Goal: Obtain resource: Download file/media

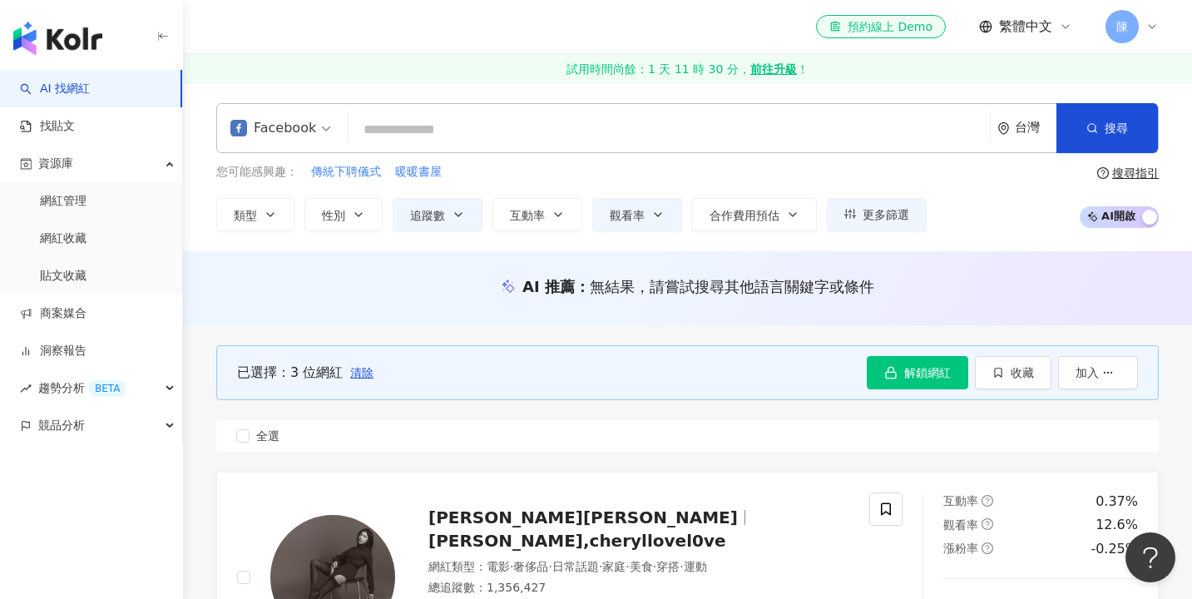
click at [992, 385] on button "收藏" at bounding box center [1013, 372] width 77 height 33
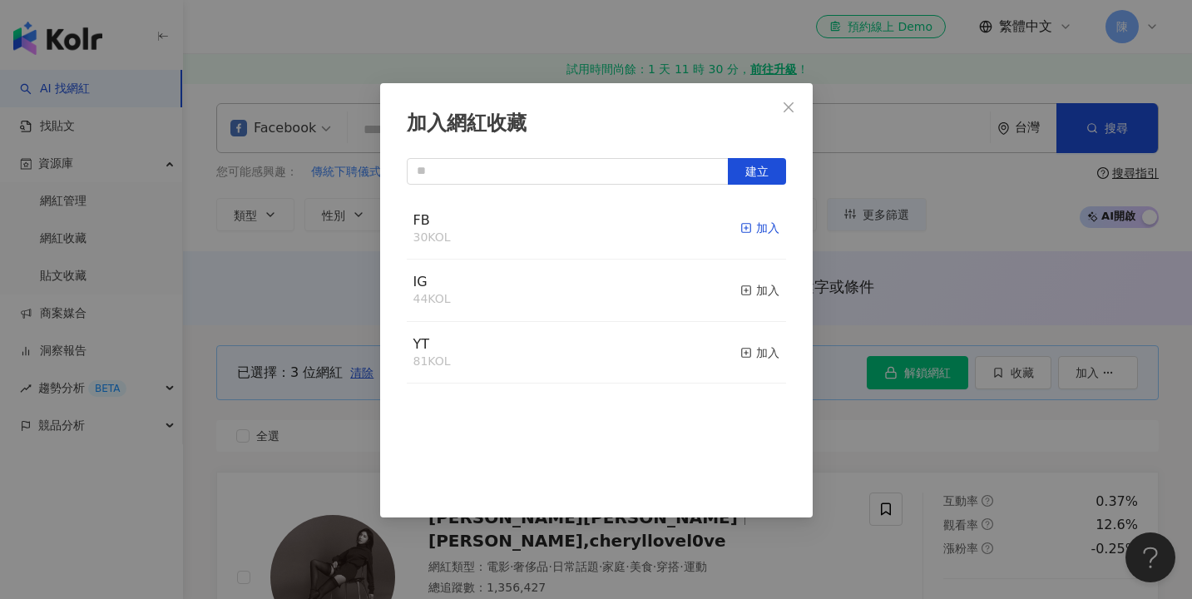
click at [748, 230] on icon "button" at bounding box center [746, 228] width 12 height 12
click at [1028, 250] on div "加入網紅收藏 建立" at bounding box center [596, 299] width 1192 height 599
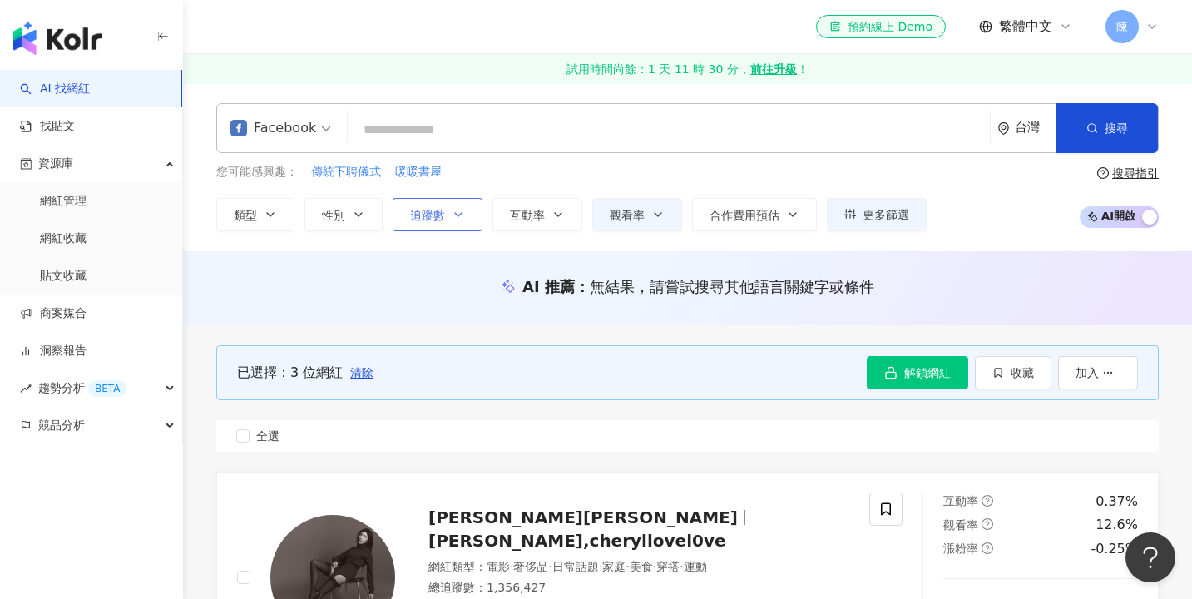
click at [452, 220] on button "追蹤數" at bounding box center [438, 214] width 90 height 33
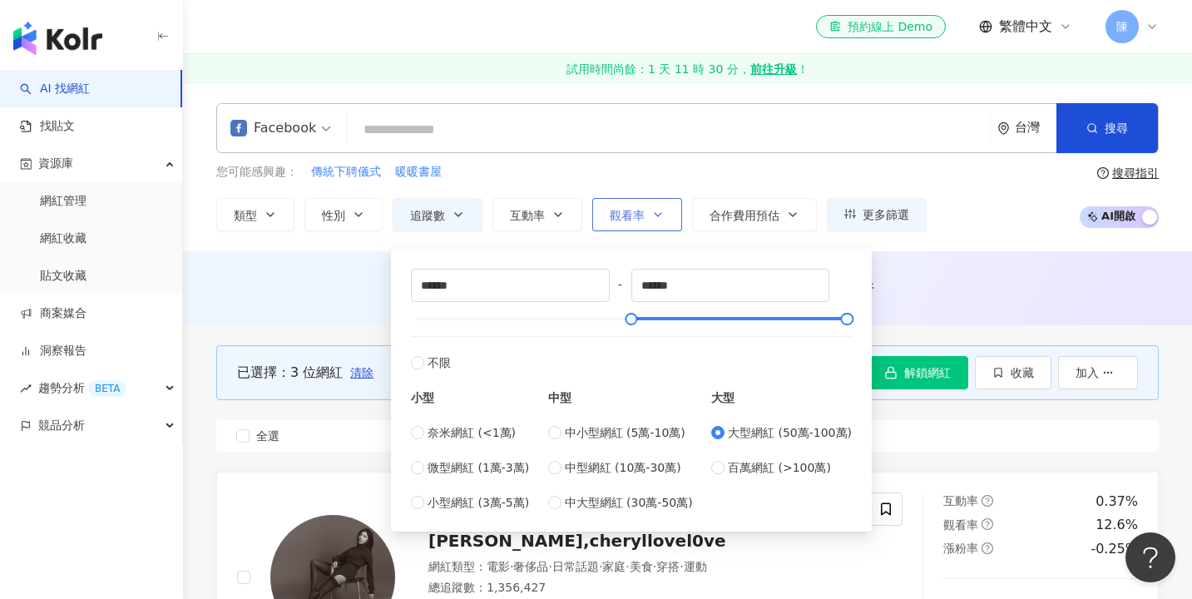
click at [626, 209] on span "觀看率" at bounding box center [627, 215] width 35 height 13
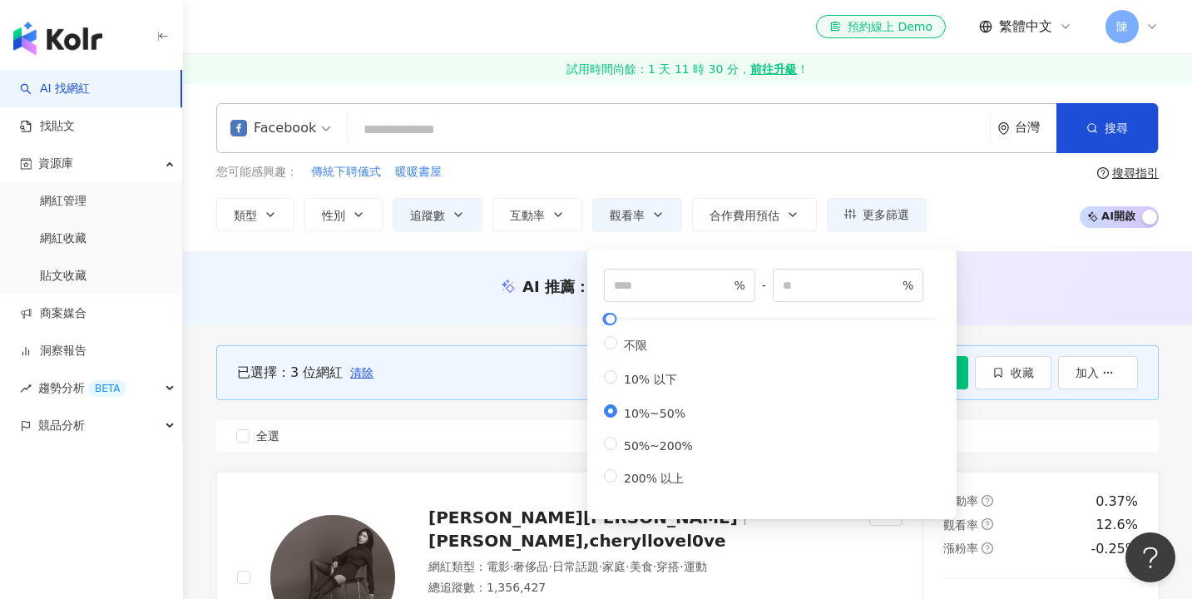
click at [1025, 156] on div "Facebook 台灣 搜尋 您可能感興趣： 傳統下聘儀式 暖暖書屋 類型 性別 追蹤數 互動率 觀看率 合作費用預估 更多篩選 ****** - *****…" at bounding box center [687, 167] width 1009 height 128
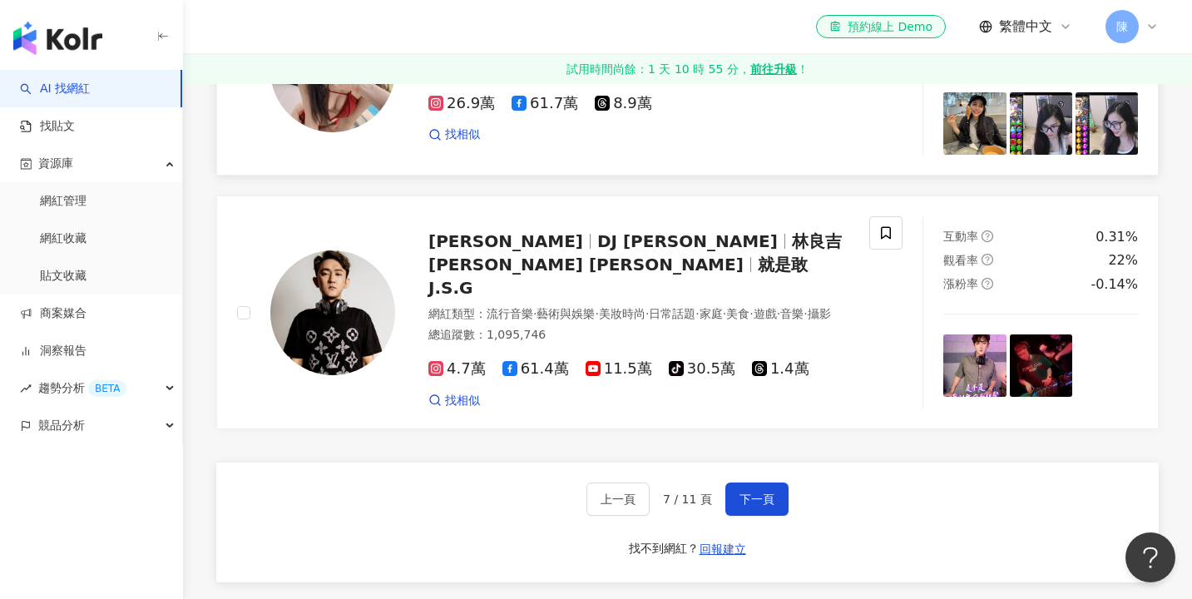
scroll to position [2816, 0]
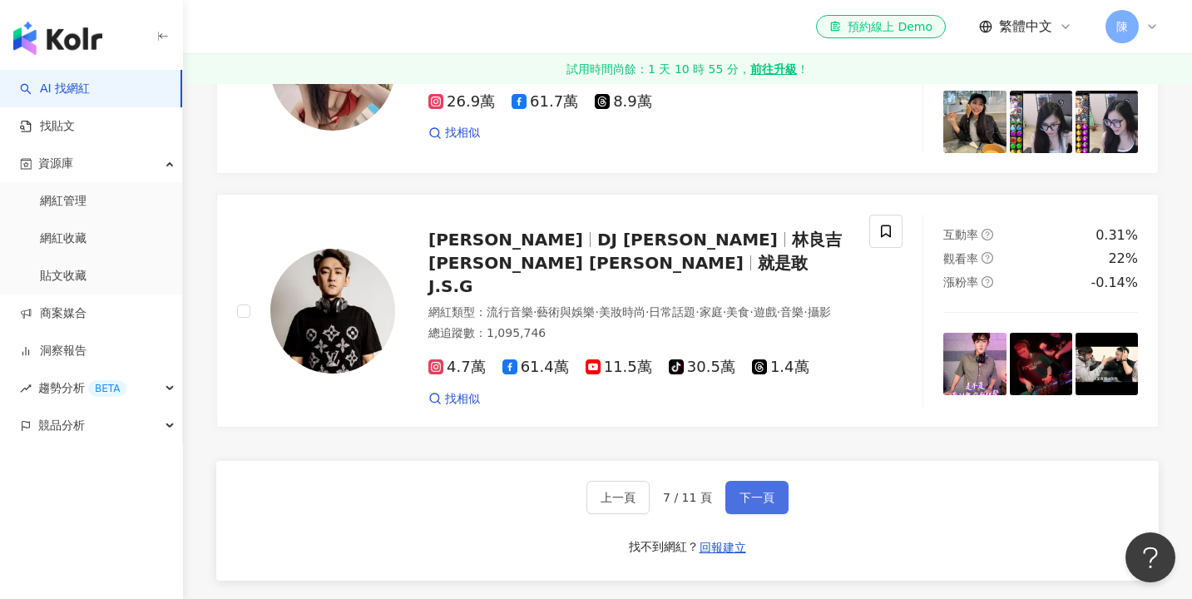
click at [761, 491] on span "下一頁" at bounding box center [756, 497] width 35 height 13
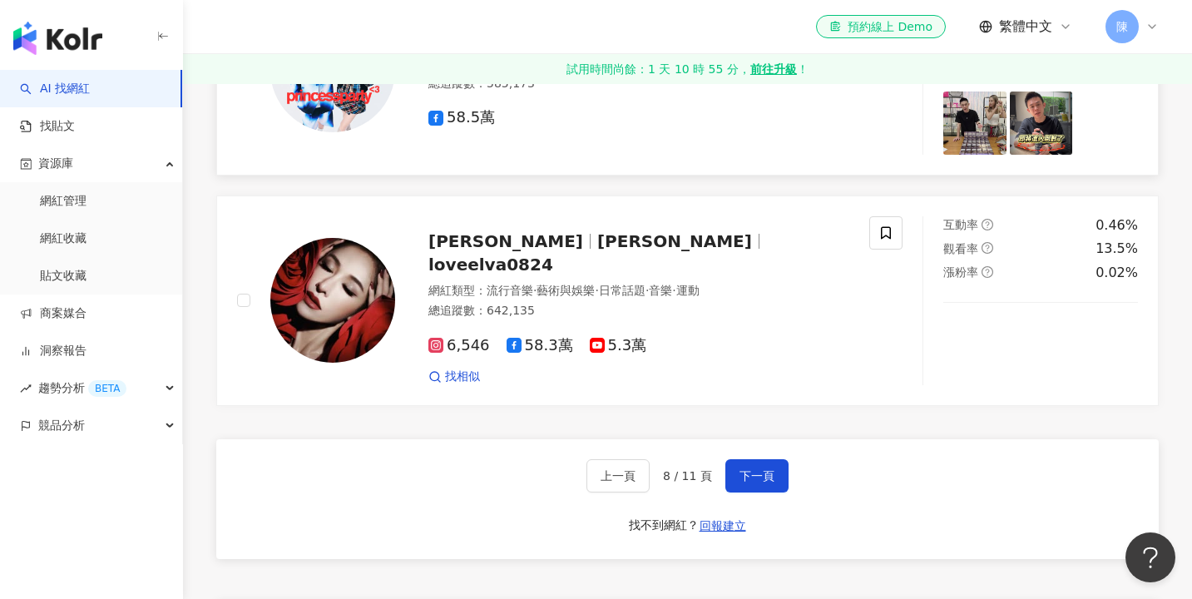
scroll to position [2838, 0]
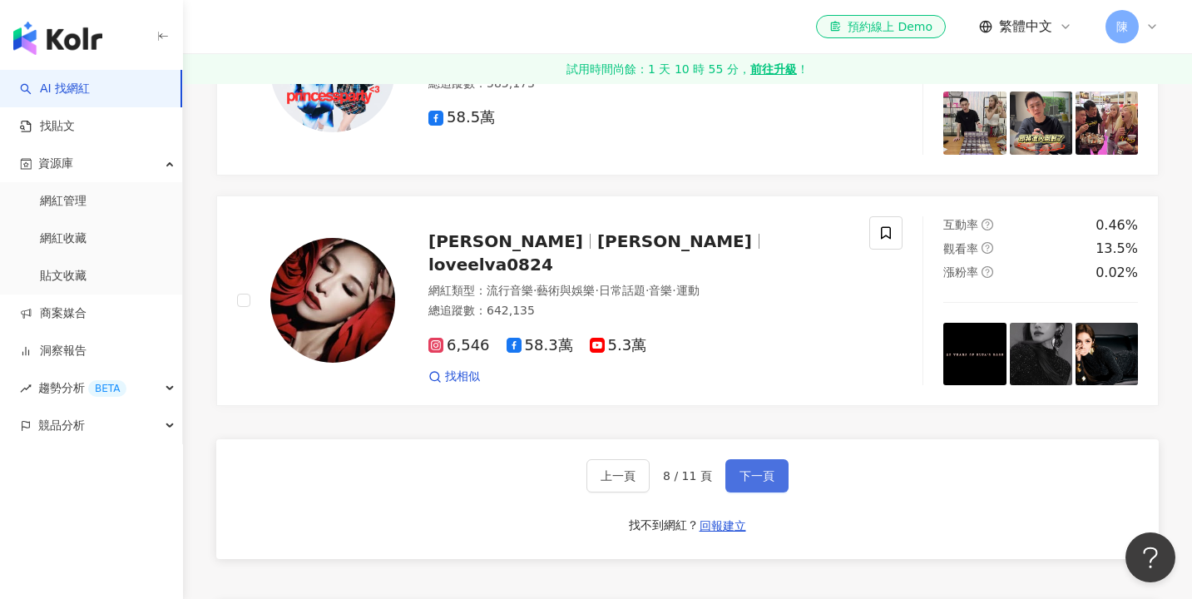
click at [775, 459] on button "下一頁" at bounding box center [756, 475] width 63 height 33
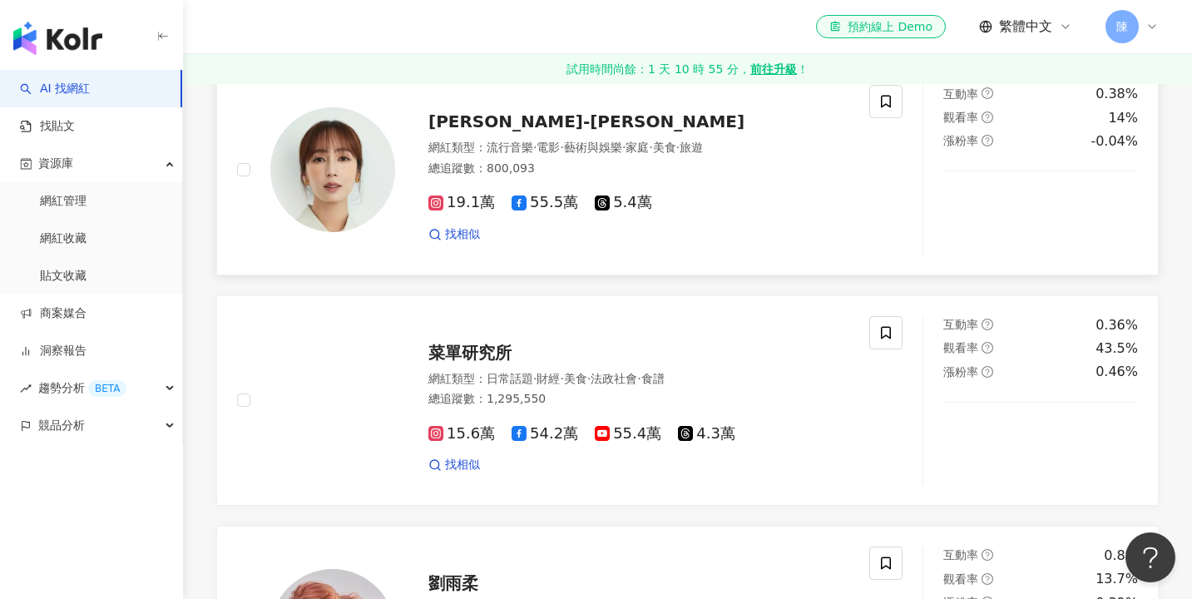
scroll to position [2811, 0]
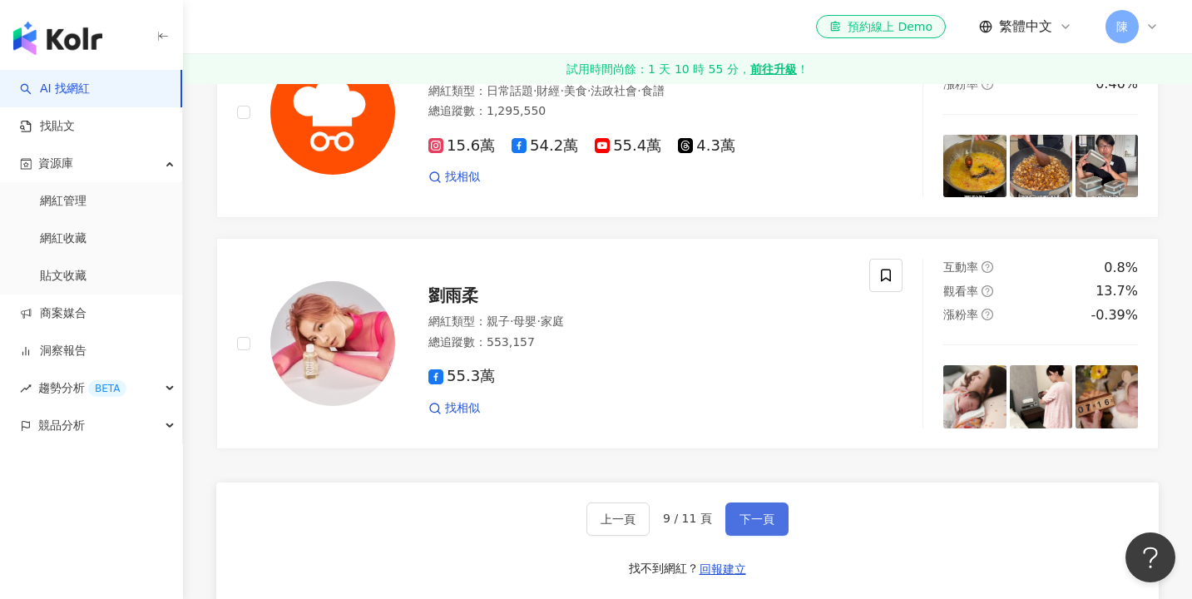
click at [770, 502] on button "下一頁" at bounding box center [756, 518] width 63 height 33
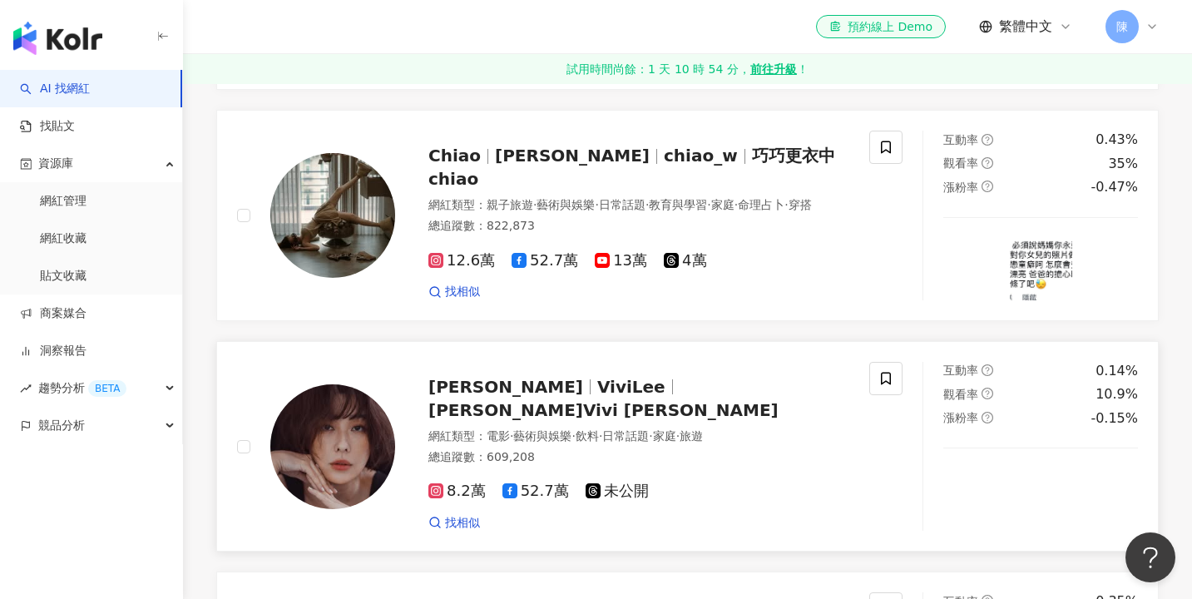
scroll to position [2163, 0]
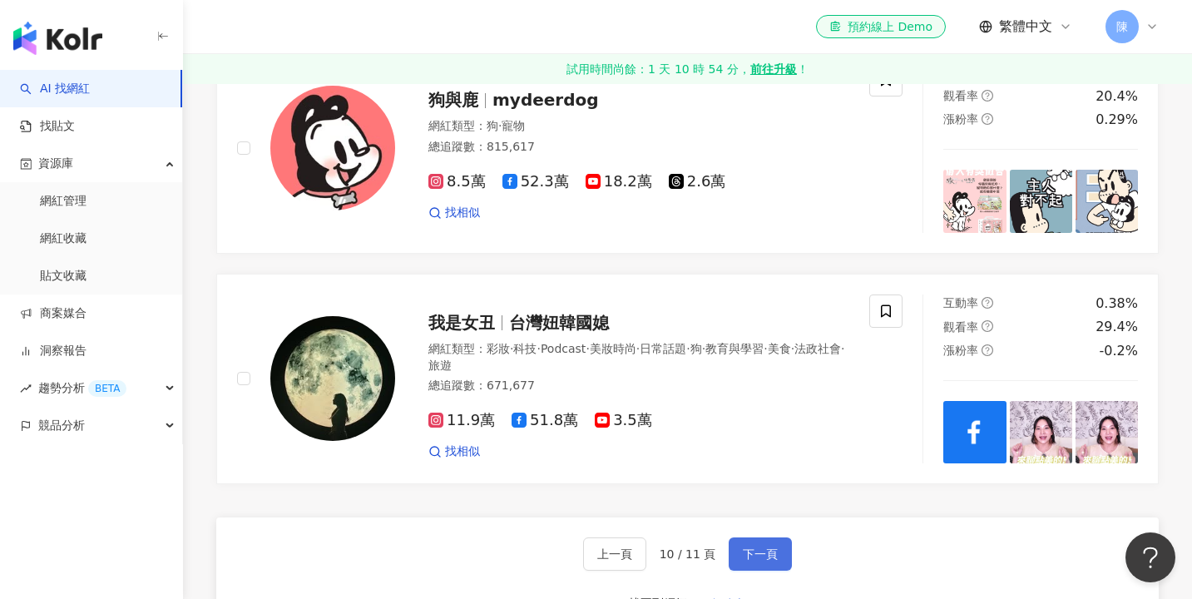
click at [752, 537] on button "下一頁" at bounding box center [760, 553] width 63 height 33
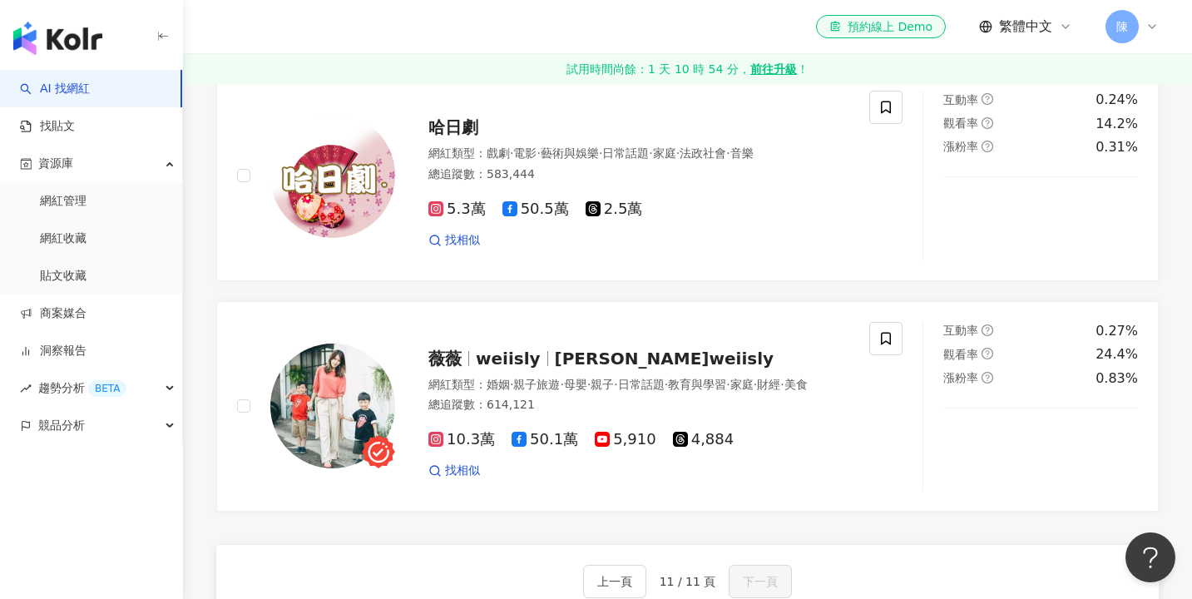
scroll to position [2283, 0]
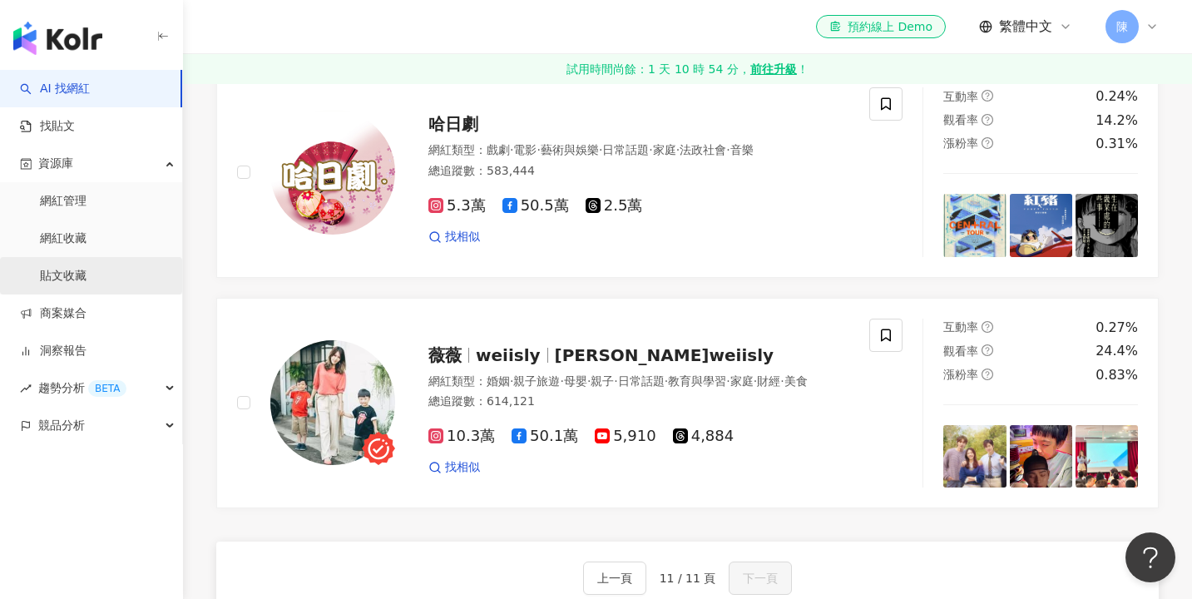
click at [87, 268] on link "貼文收藏" at bounding box center [63, 276] width 47 height 17
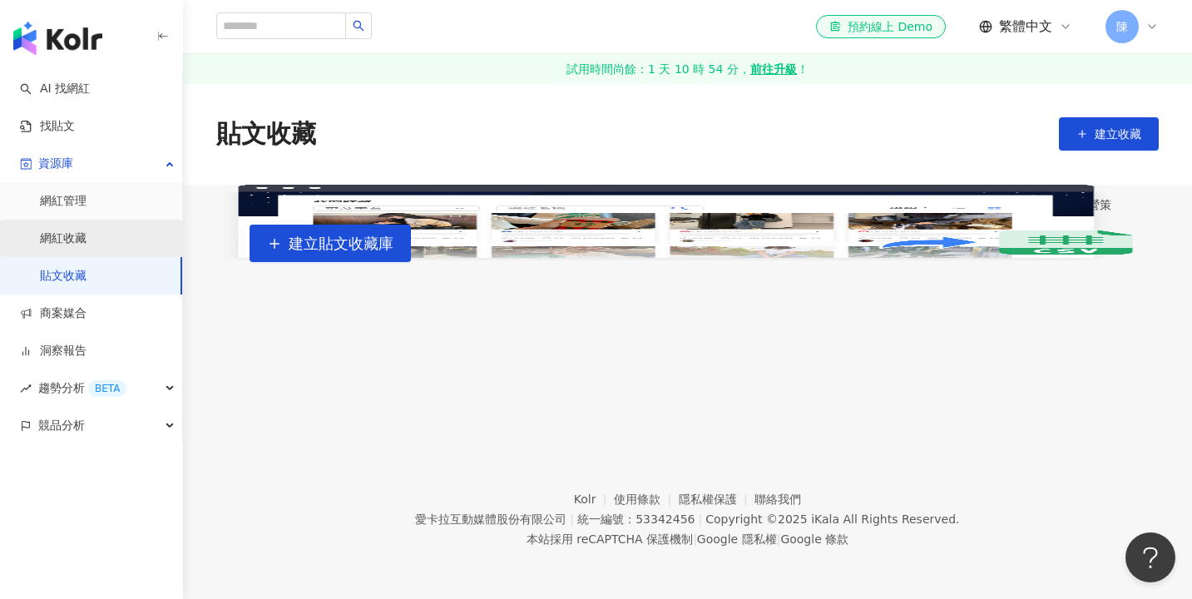
click at [87, 231] on link "網紅收藏" at bounding box center [63, 238] width 47 height 17
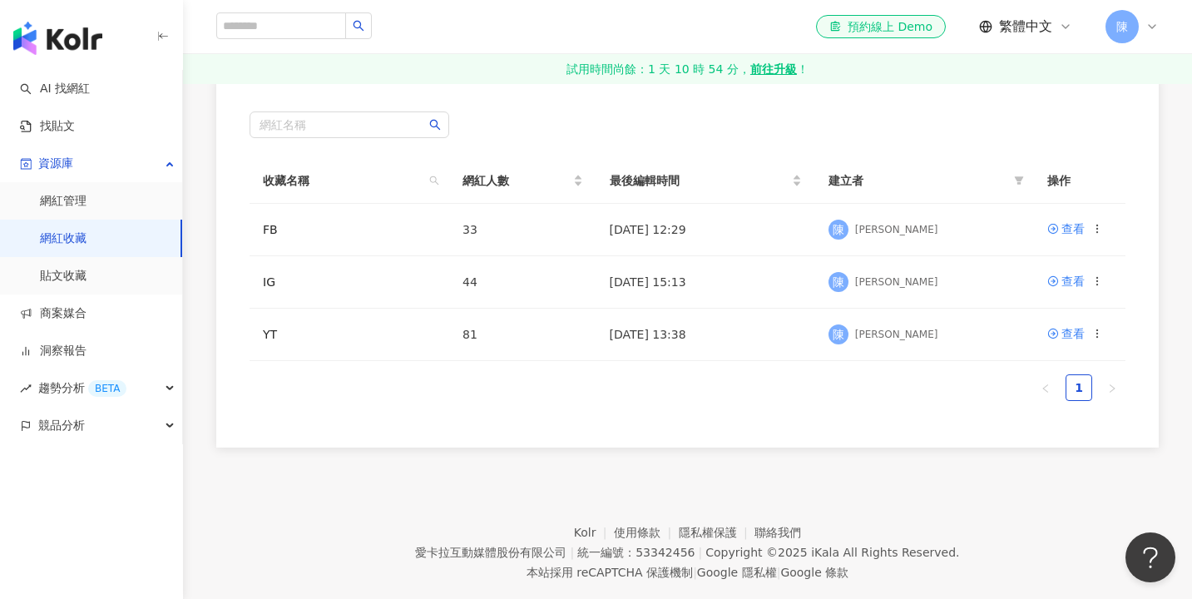
scroll to position [202, 0]
click at [1093, 276] on icon at bounding box center [1097, 279] width 12 height 12
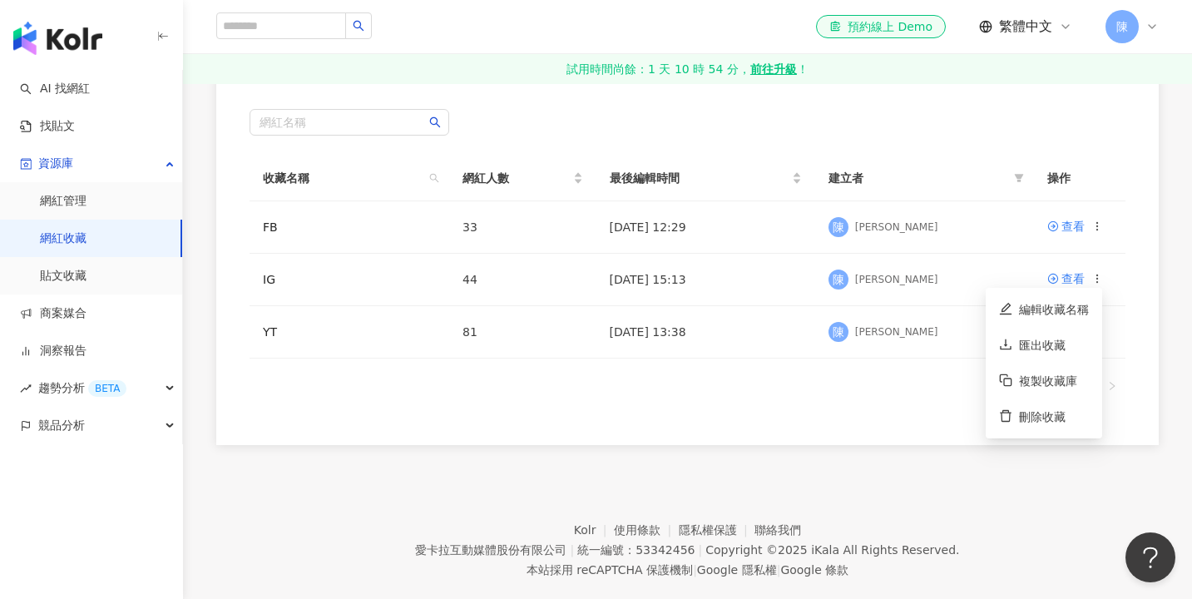
click at [604, 424] on div "網紅名稱 收藏名稱 網紅人數 最後編輯時間 建立者 操作 FB 33 [DATE] 12:29 [PERSON_NAME] 查看 IG 44 [DATE] 1…" at bounding box center [687, 260] width 942 height 369
click at [1097, 334] on icon at bounding box center [1097, 331] width 12 height 12
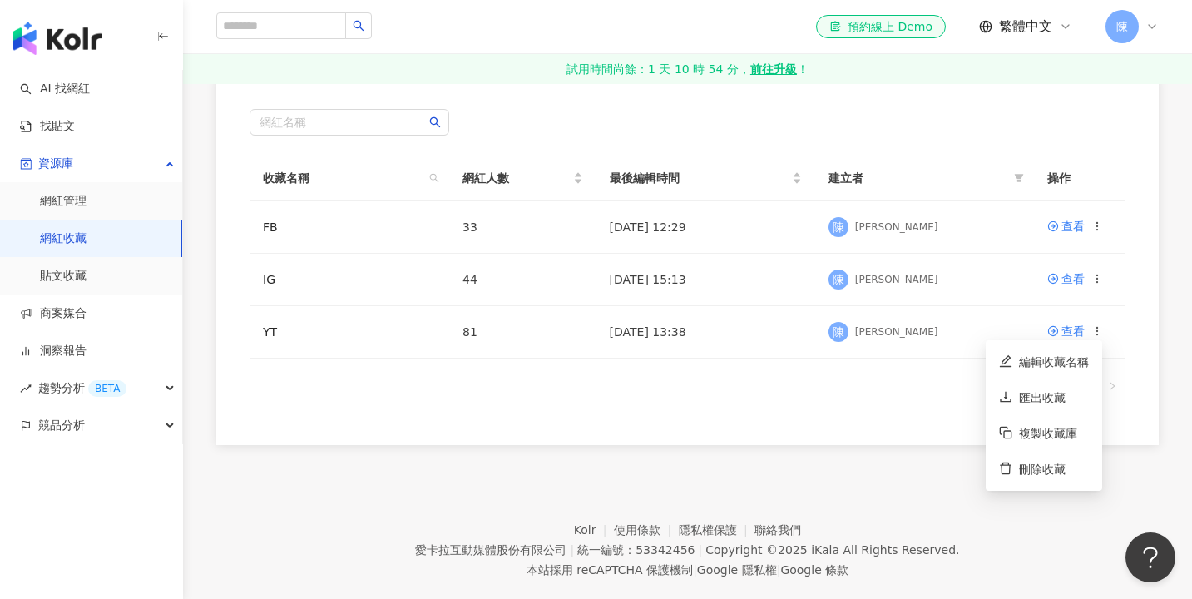
click at [861, 422] on div "網紅名稱 收藏名稱 網紅人數 最後編輯時間 建立者 操作 FB 33 [DATE] 12:29 [PERSON_NAME] 查看 IG 44 [DATE] 1…" at bounding box center [687, 260] width 942 height 369
click at [529, 274] on td "44" at bounding box center [522, 280] width 147 height 52
click at [275, 284] on td "IG" at bounding box center [350, 280] width 200 height 52
click at [274, 284] on link "IG" at bounding box center [269, 279] width 12 height 13
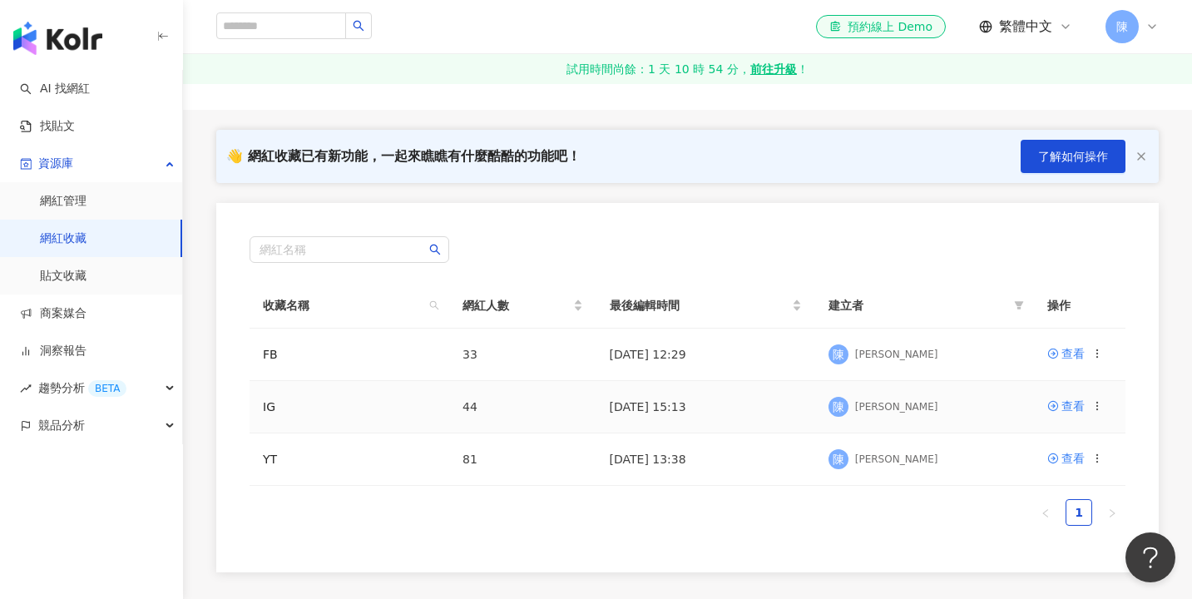
scroll to position [78, 0]
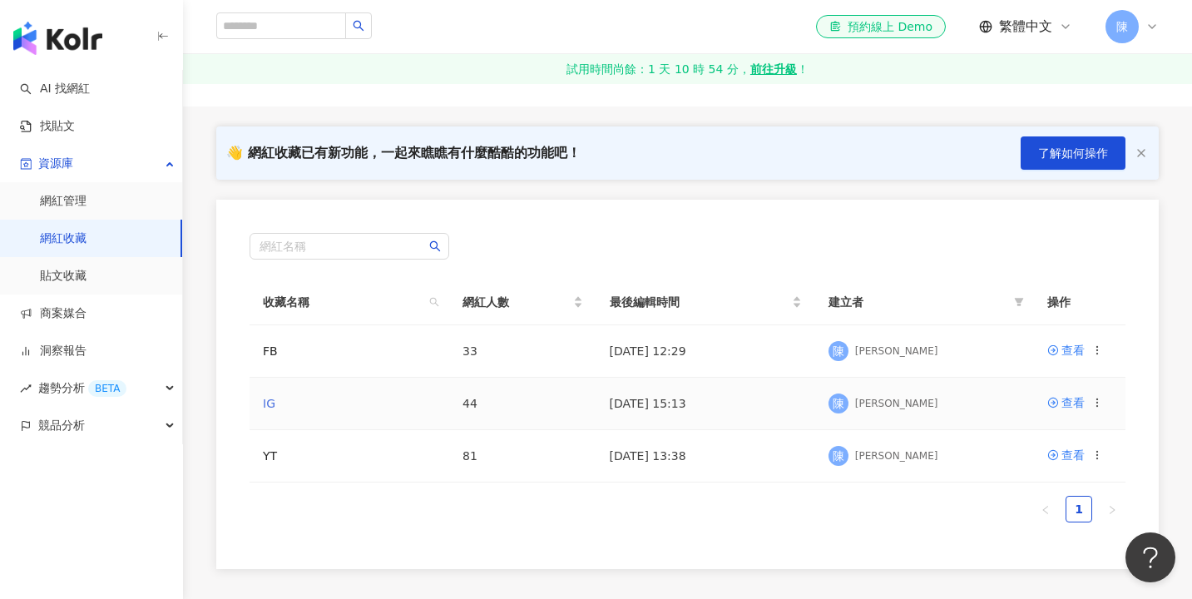
click at [274, 403] on link "IG" at bounding box center [269, 403] width 12 height 13
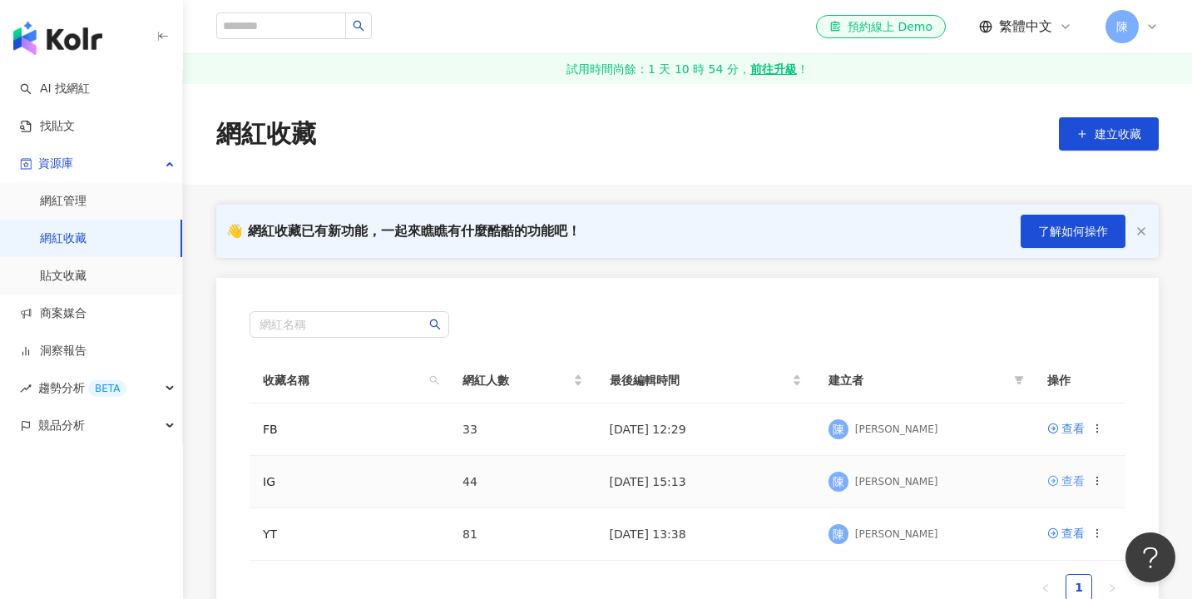
click at [1058, 487] on link "查看" at bounding box center [1065, 481] width 37 height 18
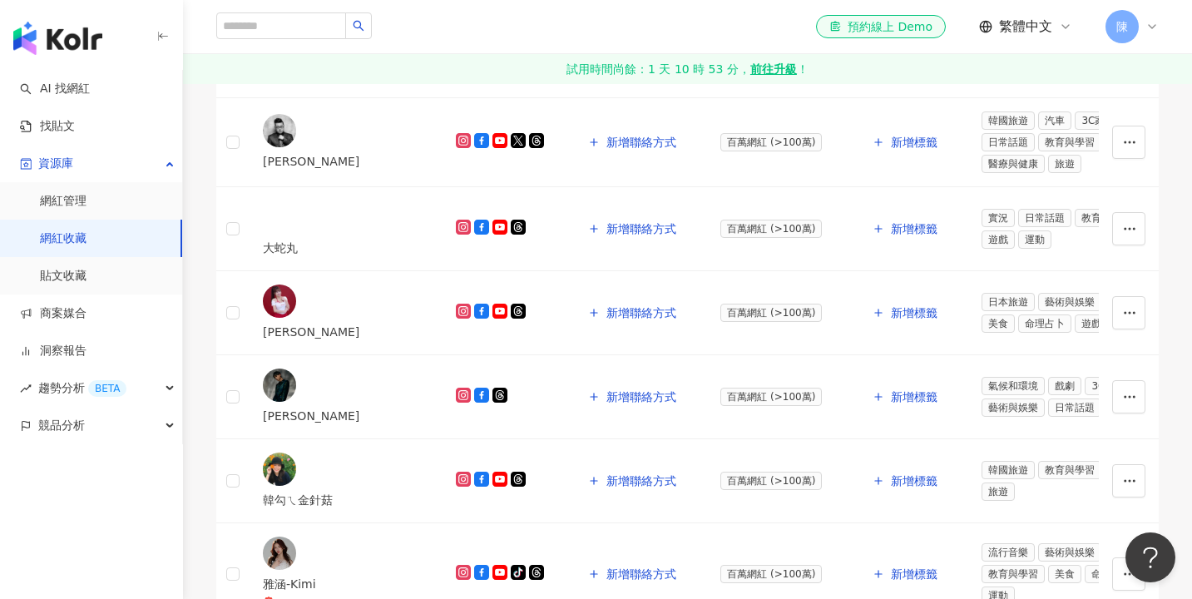
scroll to position [1716, 0]
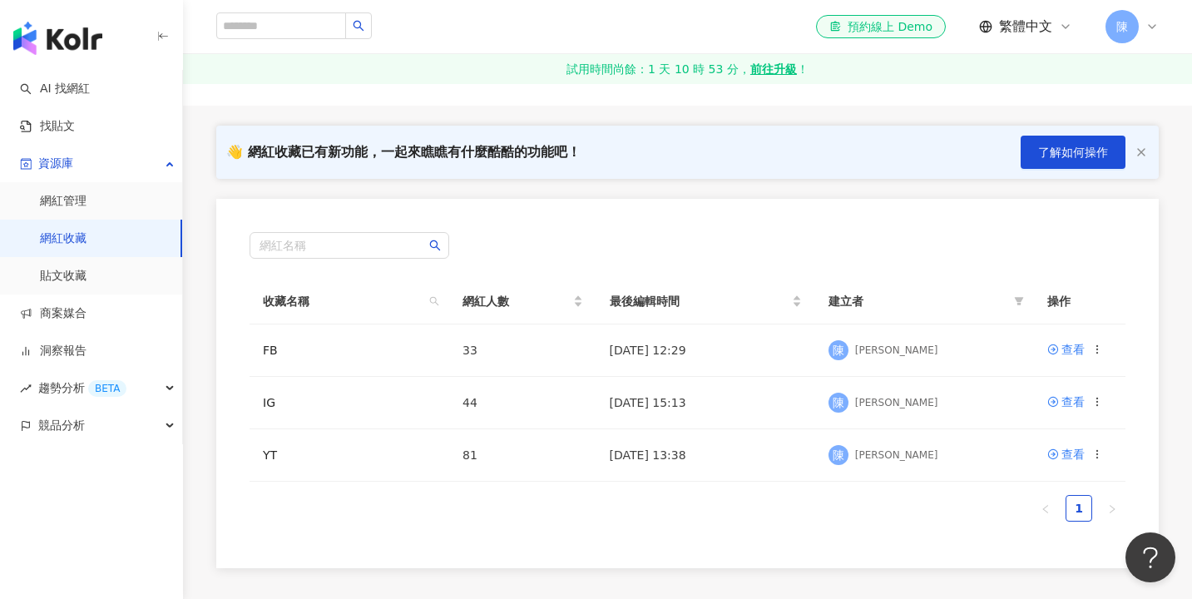
scroll to position [95, 0]
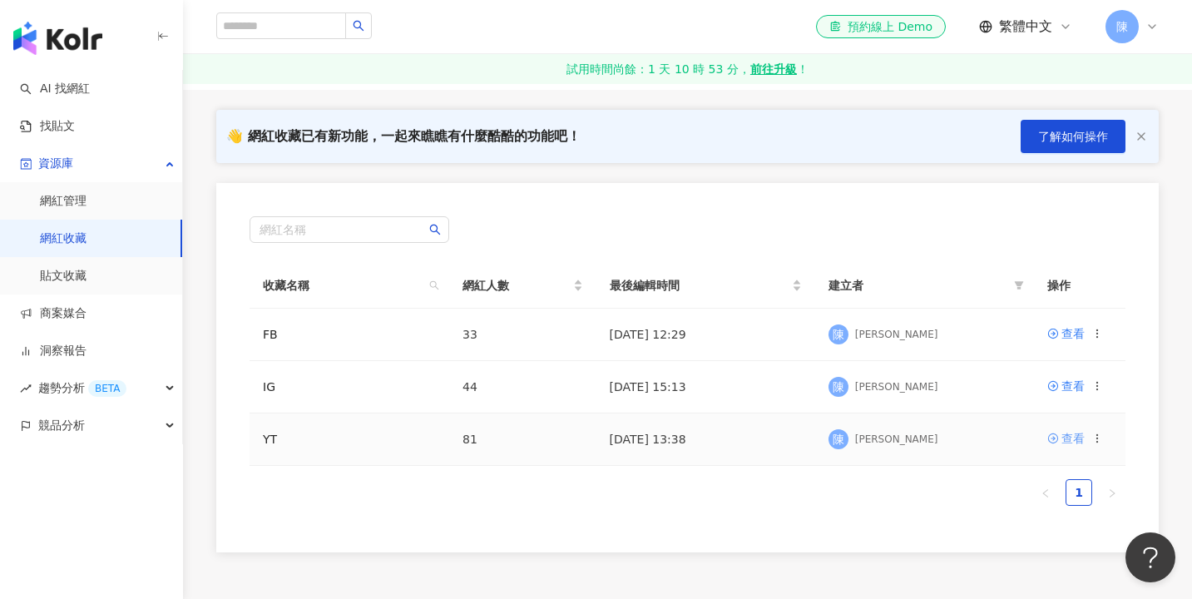
click at [1061, 438] on link "查看" at bounding box center [1065, 438] width 37 height 18
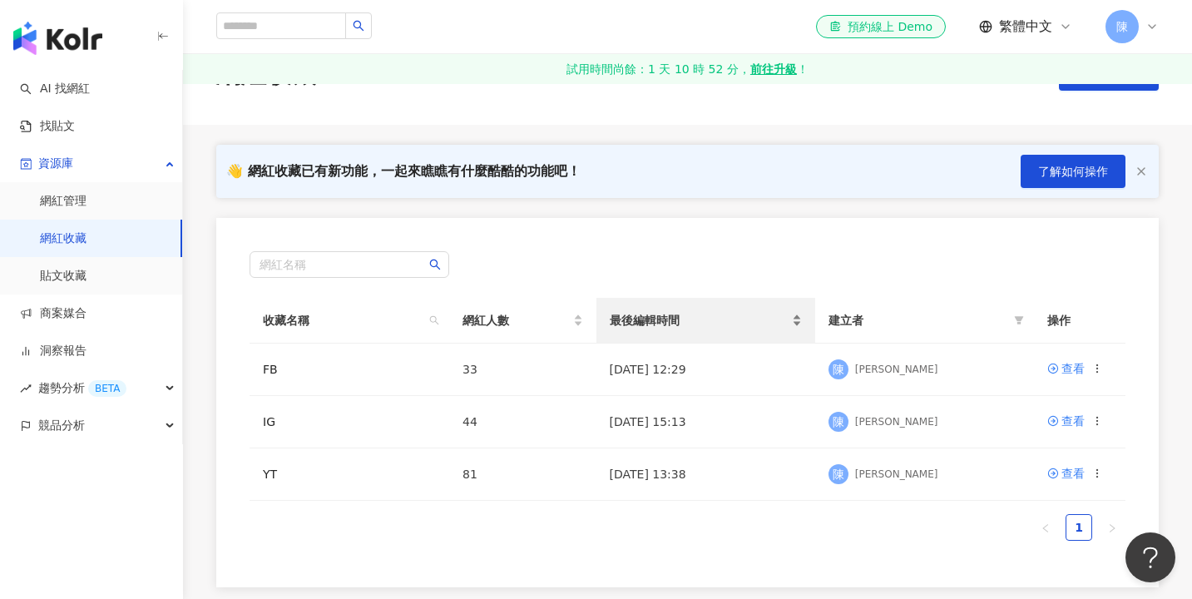
scroll to position [72, 0]
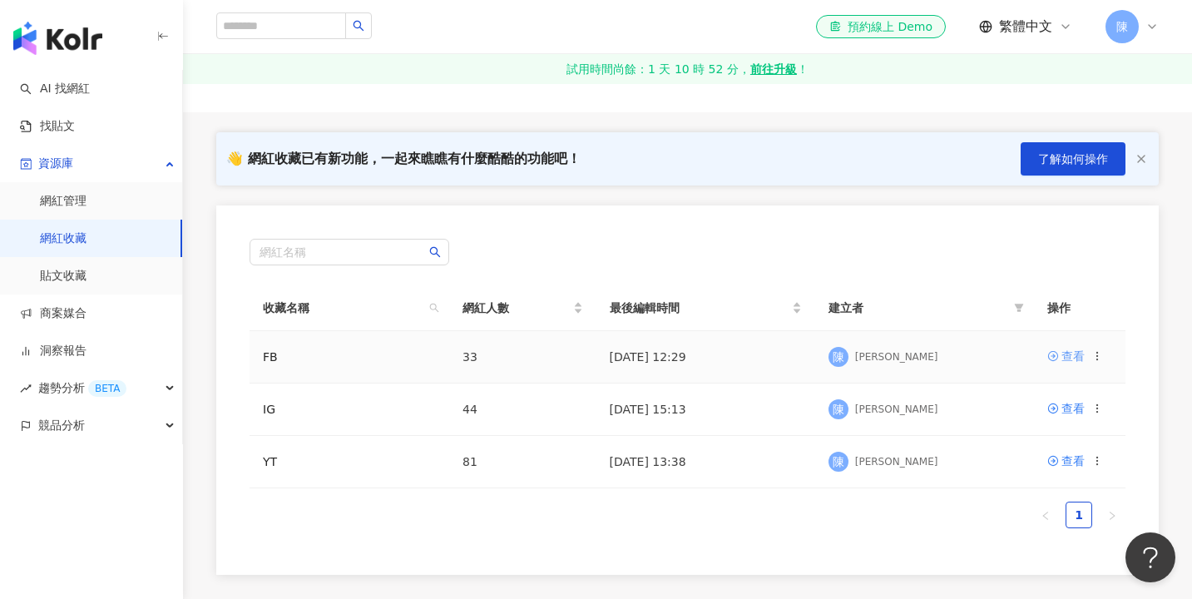
click at [1055, 358] on icon at bounding box center [1053, 356] width 12 height 12
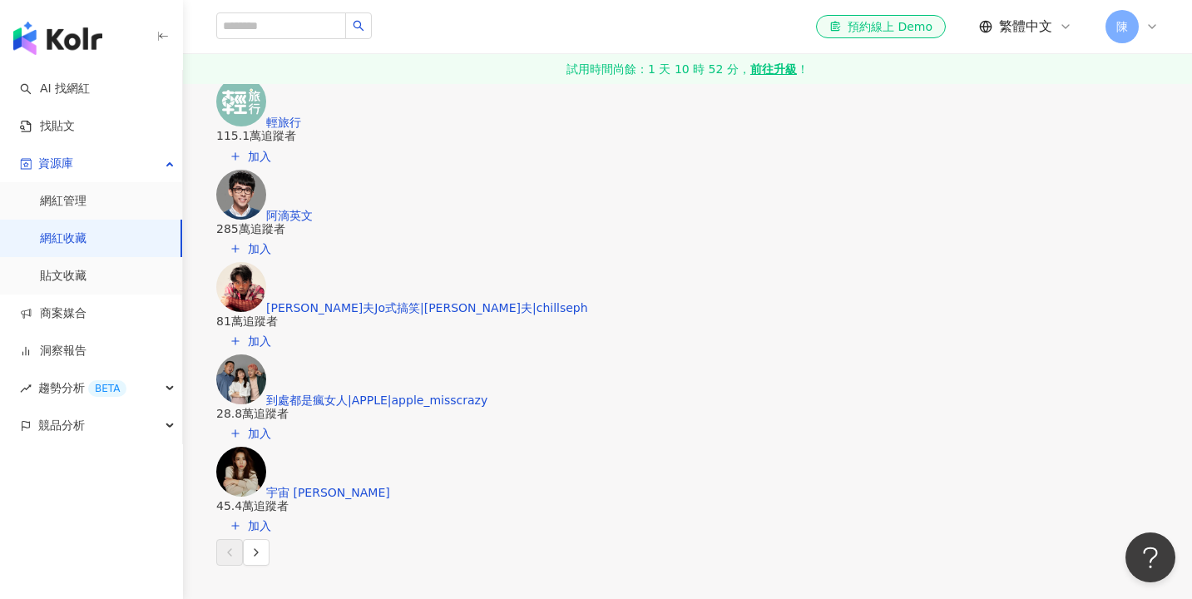
scroll to position [2494, 0]
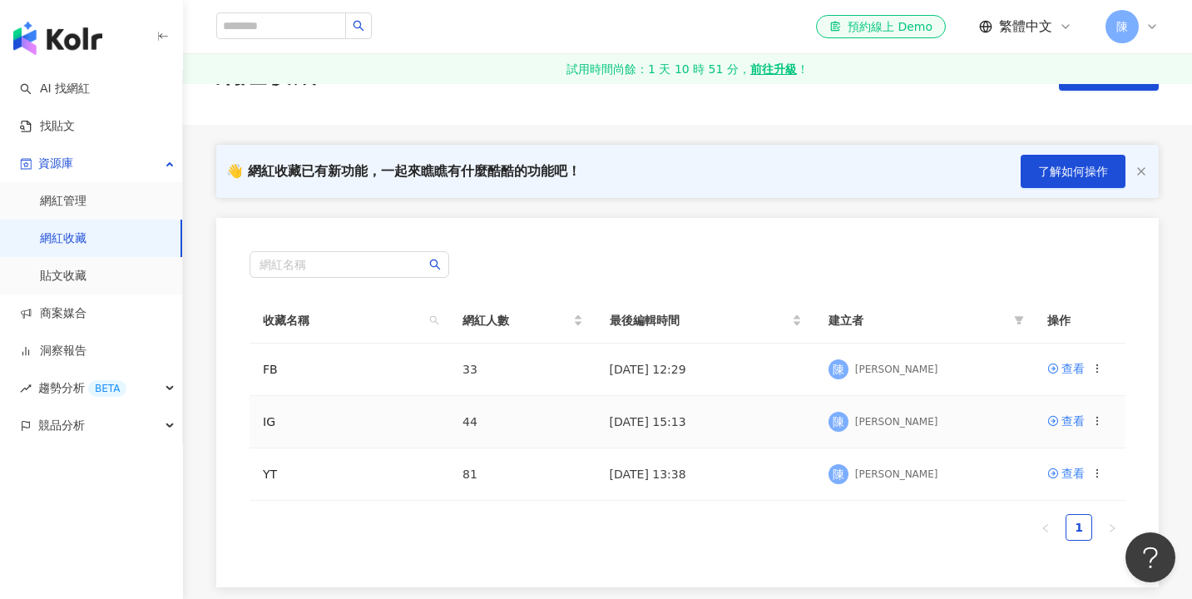
scroll to position [94, 0]
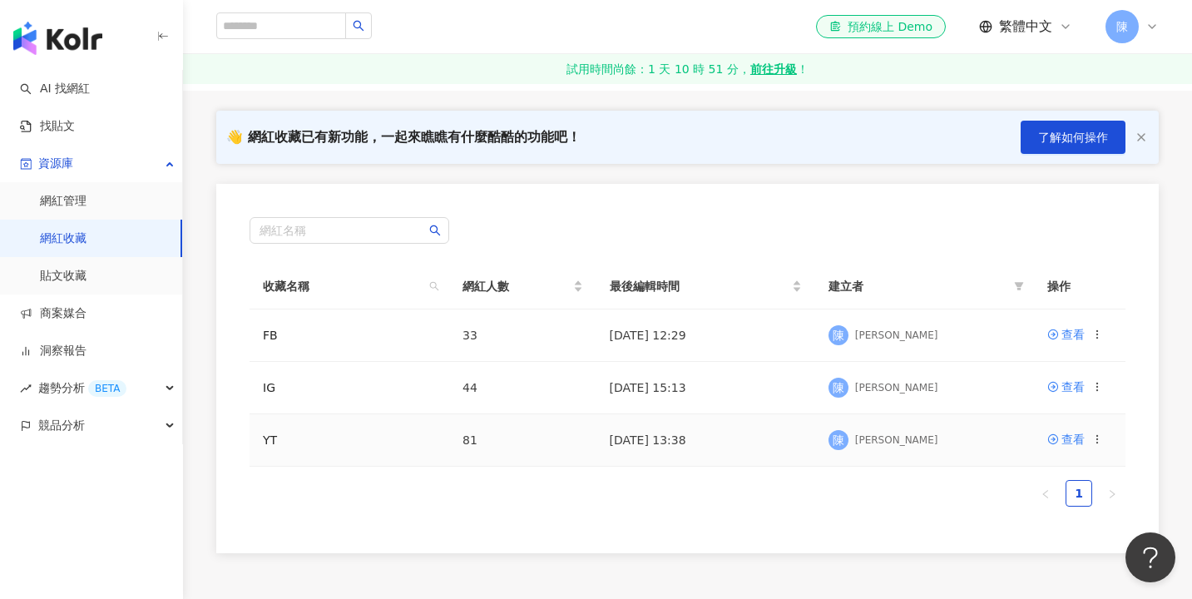
click at [1092, 442] on icon at bounding box center [1097, 439] width 12 height 12
click at [922, 491] on ul "1" at bounding box center [688, 493] width 876 height 27
click at [1096, 439] on circle at bounding box center [1096, 438] width 1 height 1
click at [1024, 507] on div "匯出收藏" at bounding box center [1054, 506] width 70 height 18
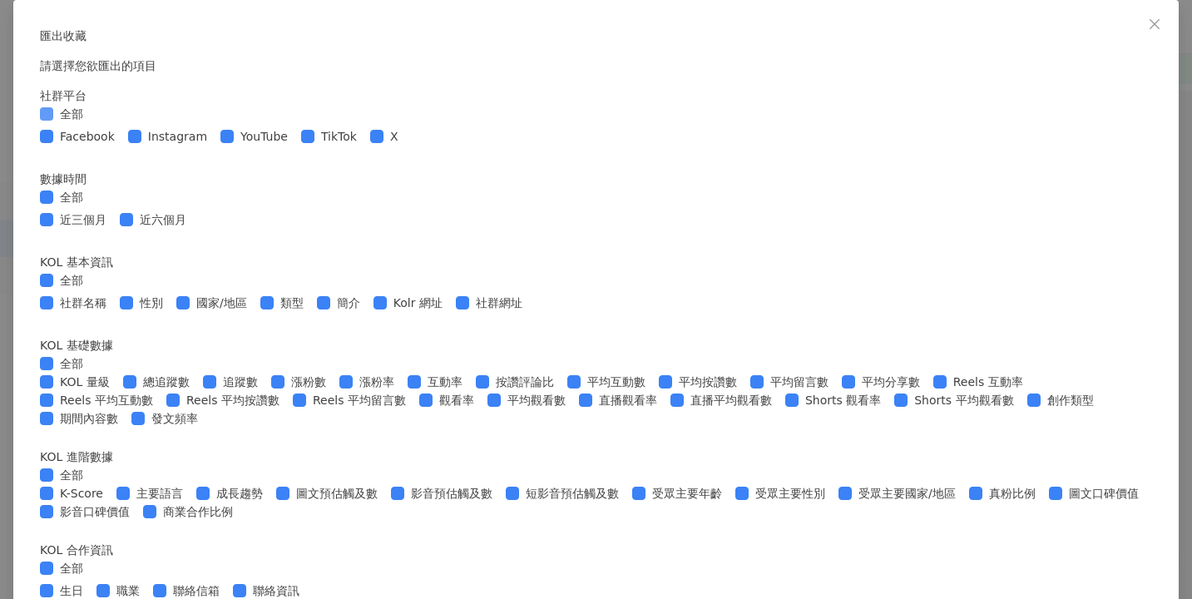
click at [53, 121] on span at bounding box center [46, 113] width 13 height 13
click at [234, 143] on span at bounding box center [226, 136] width 13 height 13
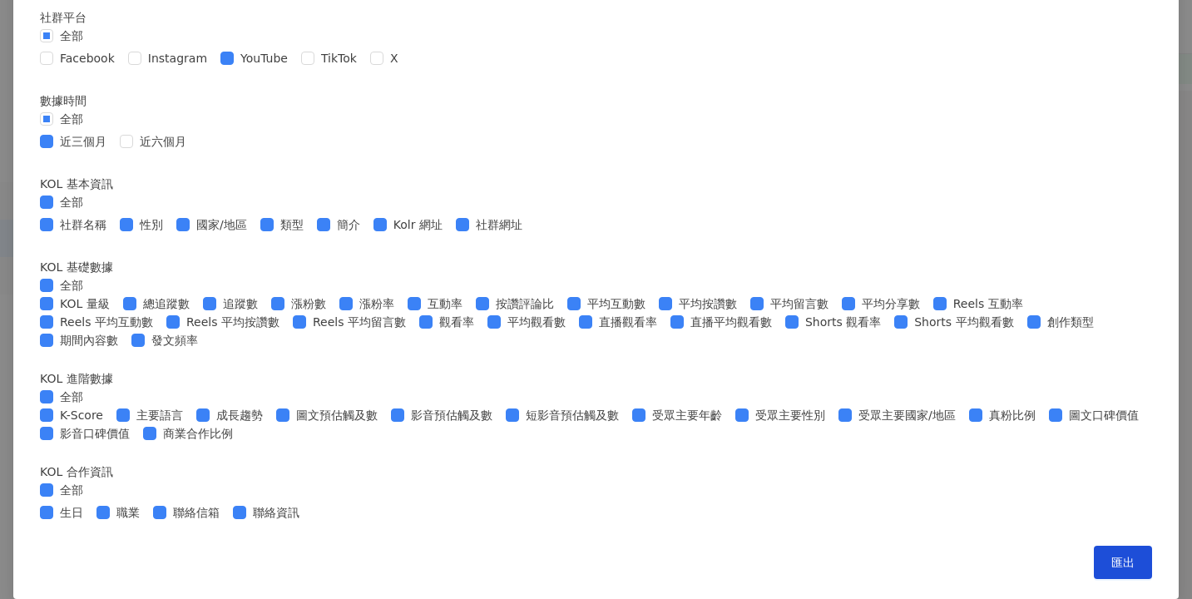
scroll to position [201, 0]
click at [310, 234] on span "類型" at bounding box center [292, 224] width 37 height 18
click at [53, 292] on span at bounding box center [46, 285] width 13 height 13
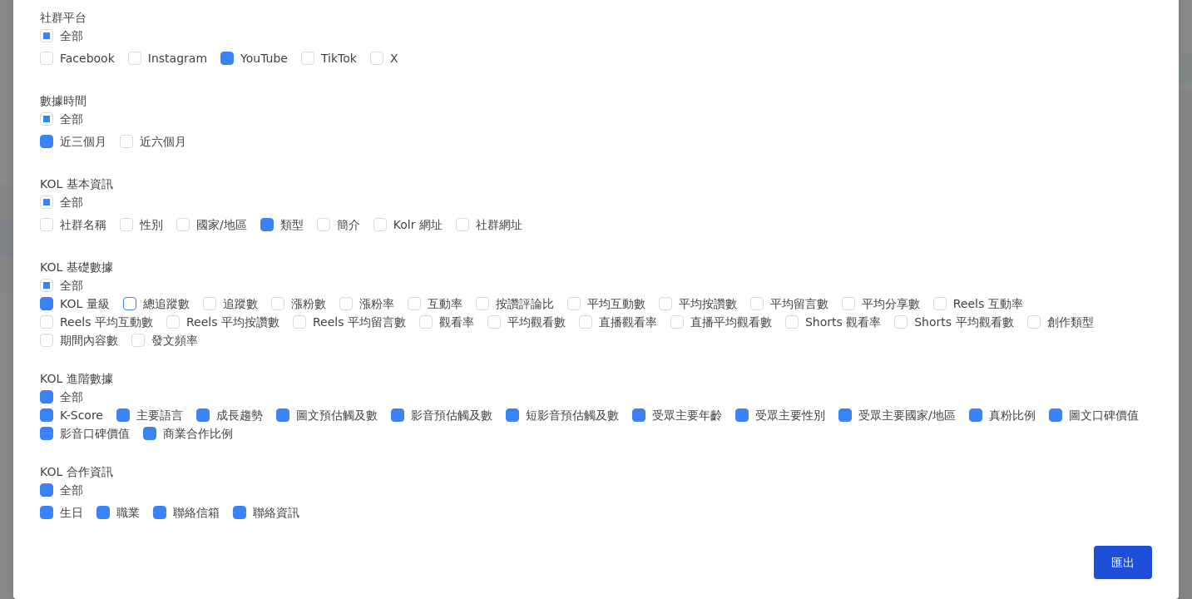
click at [196, 313] on span "總追蹤數" at bounding box center [166, 303] width 60 height 18
click at [265, 313] on span "追蹤數" at bounding box center [240, 303] width 48 height 18
click at [469, 313] on span "互動率" at bounding box center [445, 303] width 48 height 18
click at [561, 313] on span "按讚評論比" at bounding box center [525, 303] width 72 height 18
click at [652, 313] on span "平均互動數" at bounding box center [617, 303] width 72 height 18
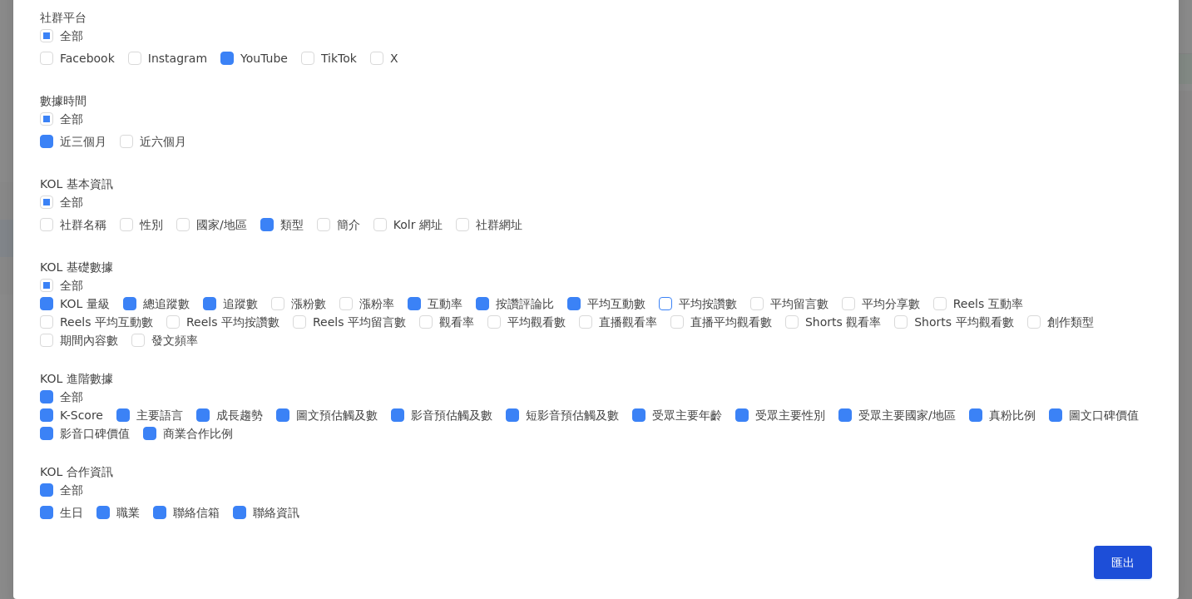
click at [672, 313] on span "平均按讚數" at bounding box center [708, 303] width 72 height 18
click at [855, 313] on span "平均分享數" at bounding box center [891, 303] width 72 height 18
click at [536, 331] on span "平均觀看數" at bounding box center [537, 322] width 72 height 18
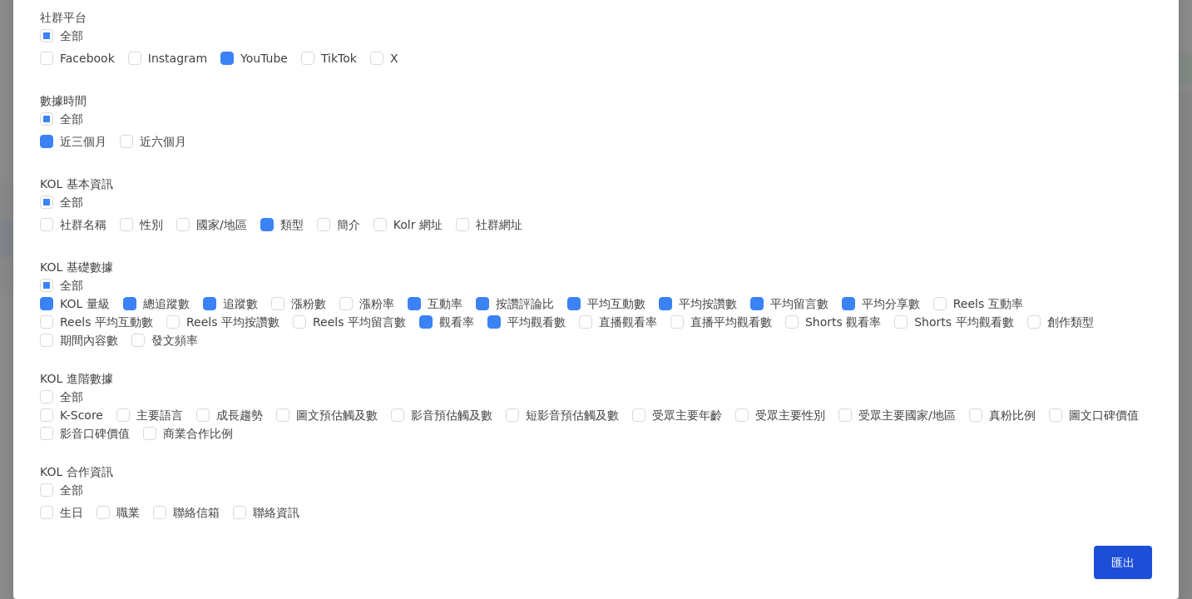
scroll to position [692, 0]
click at [1094, 551] on button "匯出" at bounding box center [1123, 562] width 58 height 33
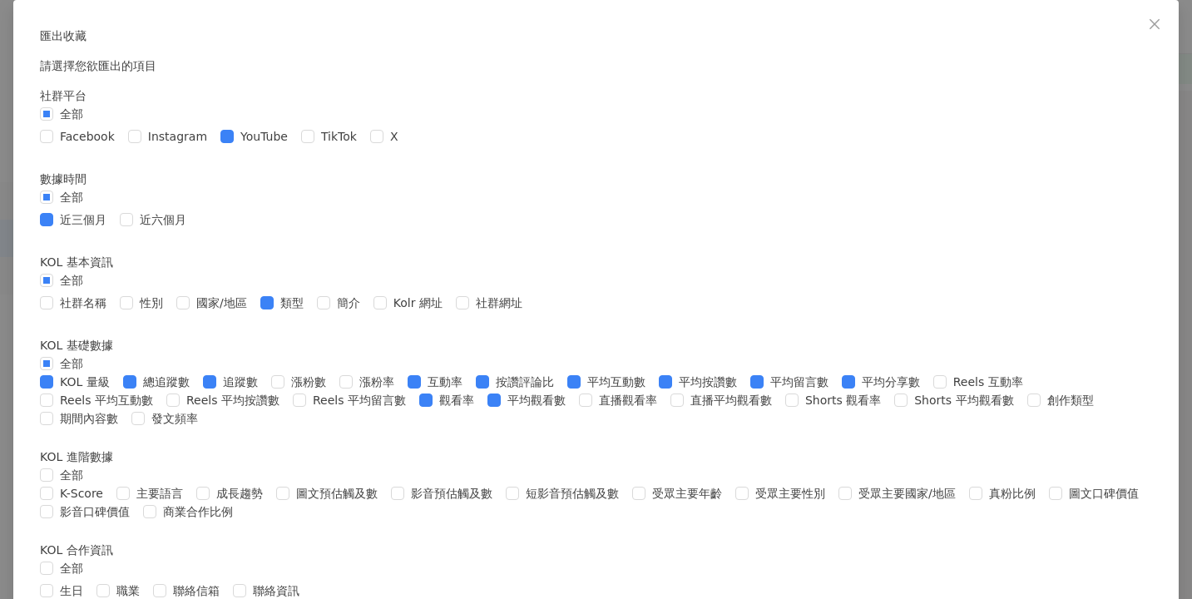
scroll to position [0, 0]
click at [673, 70] on div "匯出收藏 請選擇您欲匯出的項目 社群平台 全部 Facebook Instagram YouTube TikTok X 數據時間 全部 近三個月 近六個月 K…" at bounding box center [596, 315] width 1112 height 577
click at [1150, 24] on icon "close" at bounding box center [1155, 23] width 10 height 10
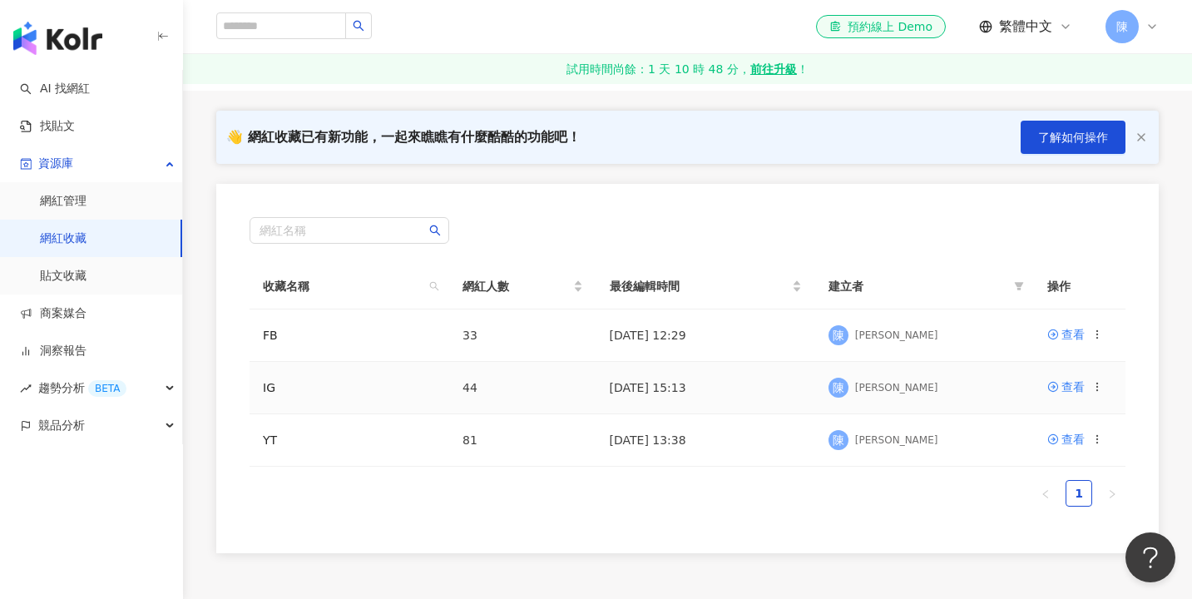
click at [1098, 390] on icon at bounding box center [1097, 387] width 12 height 12
click at [1044, 453] on div "匯出收藏" at bounding box center [1054, 453] width 70 height 18
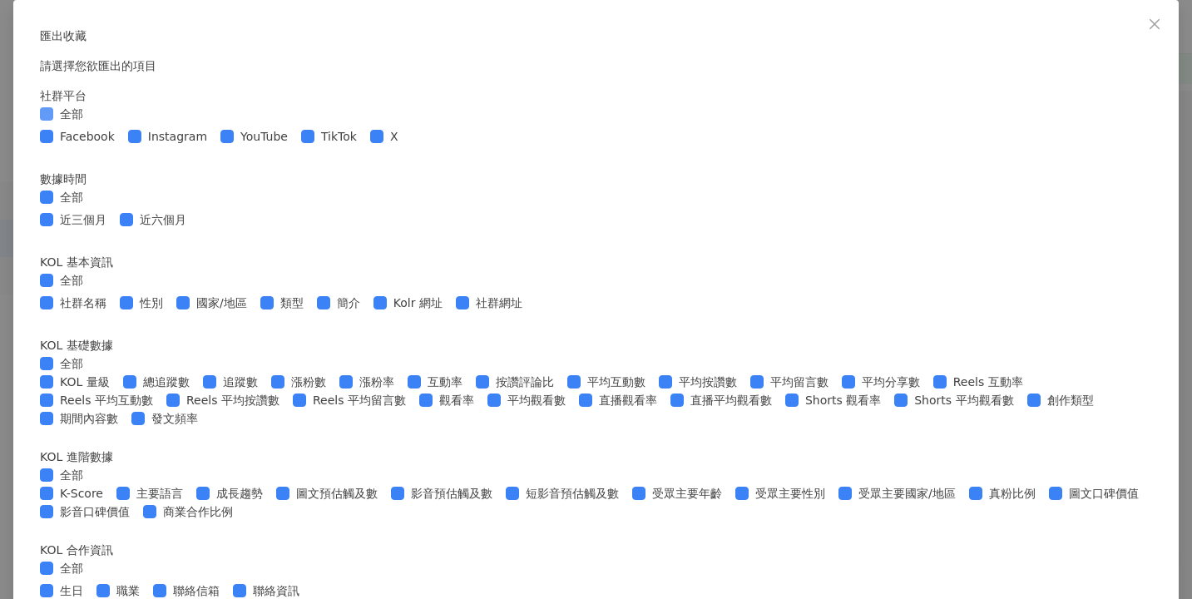
click at [53, 121] on span at bounding box center [46, 113] width 13 height 13
click at [214, 146] on span "Instagram" at bounding box center [177, 136] width 72 height 18
click at [193, 229] on label "近六個月" at bounding box center [156, 219] width 73 height 18
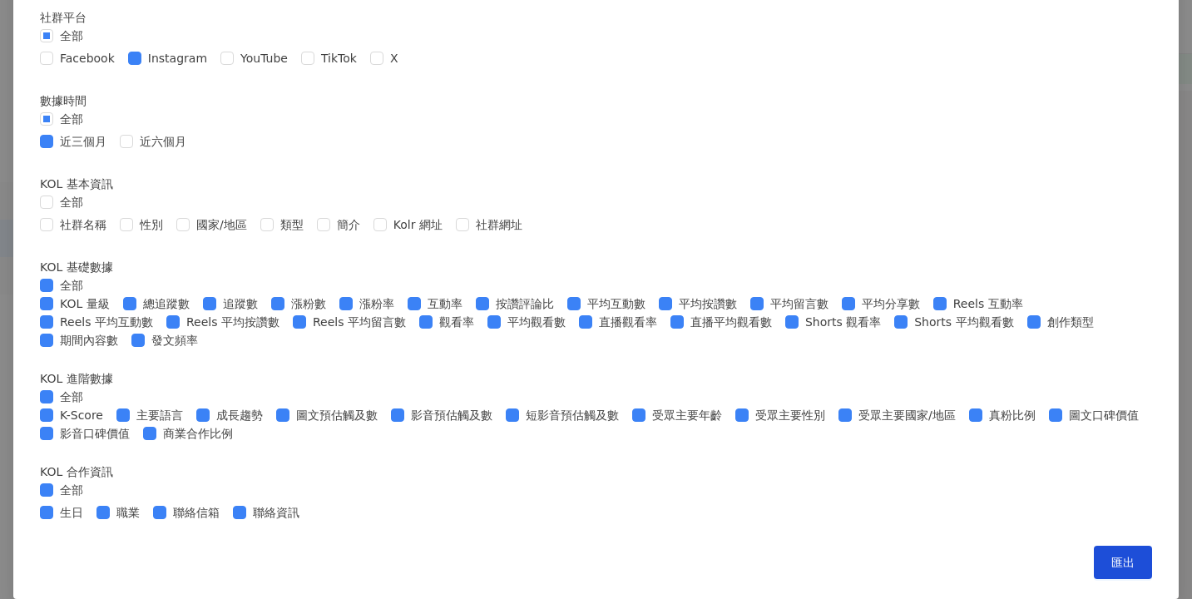
scroll to position [335, 0]
click at [90, 294] on span "全部" at bounding box center [71, 285] width 37 height 18
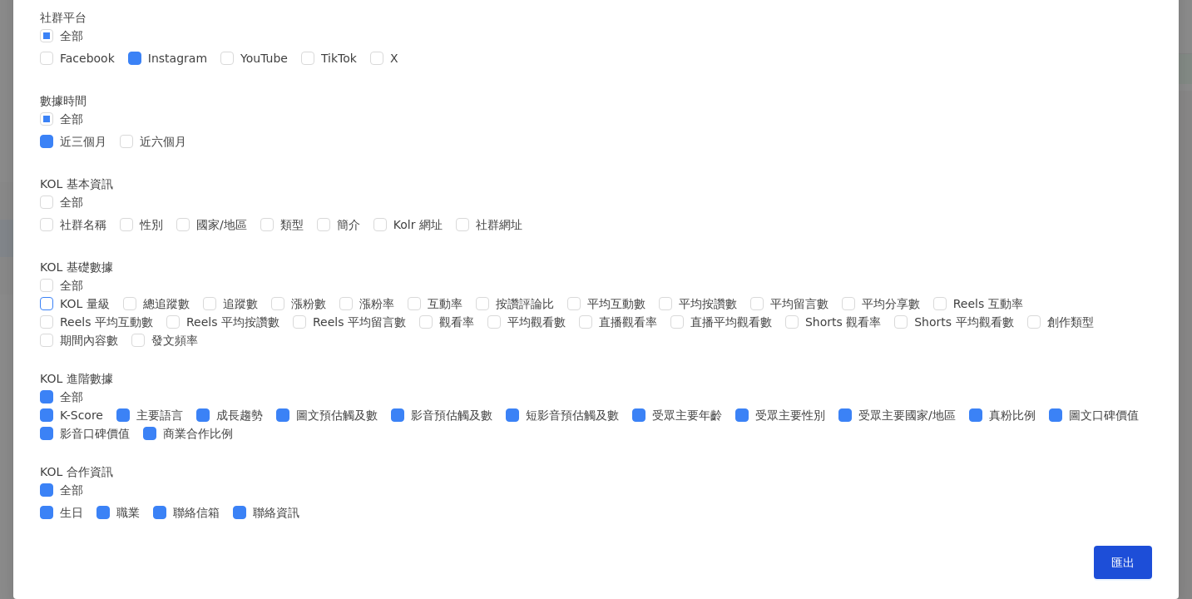
click at [116, 313] on span "KOL 量級" at bounding box center [84, 303] width 63 height 18
click at [196, 313] on span "總追蹤數" at bounding box center [166, 303] width 60 height 18
click at [265, 313] on span "追蹤數" at bounding box center [240, 303] width 48 height 18
click at [421, 310] on span at bounding box center [414, 303] width 13 height 13
click at [561, 313] on span "按讚評論比" at bounding box center [525, 303] width 72 height 18
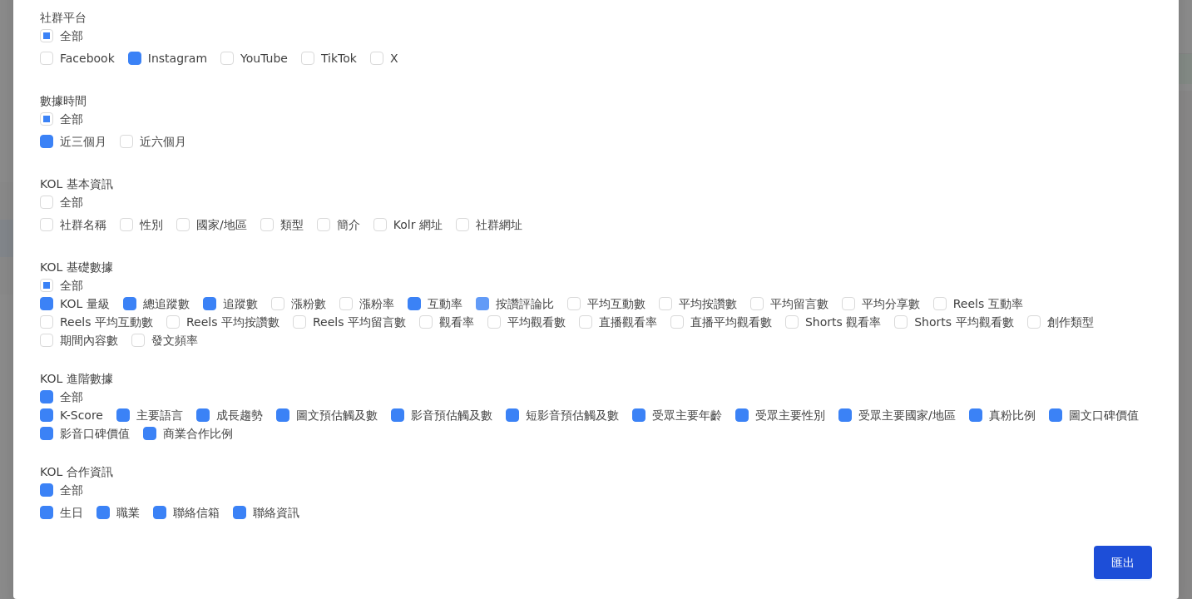
click at [561, 313] on span "按讚評論比" at bounding box center [525, 303] width 72 height 18
click at [652, 313] on span "平均互動數" at bounding box center [617, 303] width 72 height 18
click at [672, 313] on span "平均按讚數" at bounding box center [708, 303] width 72 height 18
click at [764, 313] on span "平均留言數" at bounding box center [800, 303] width 72 height 18
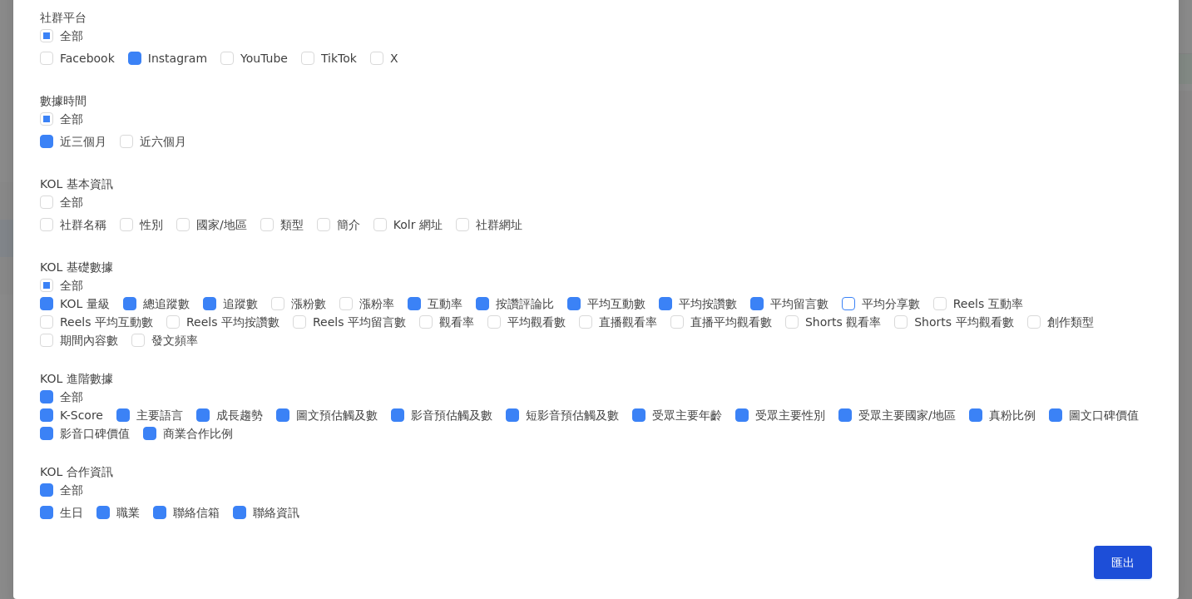
click at [855, 313] on span "平均分享數" at bounding box center [891, 303] width 72 height 18
click at [520, 331] on span "平均觀看數" at bounding box center [537, 322] width 72 height 18
click at [443, 331] on span "觀看率" at bounding box center [457, 322] width 48 height 18
click at [90, 481] on span "全部" at bounding box center [71, 490] width 37 height 18
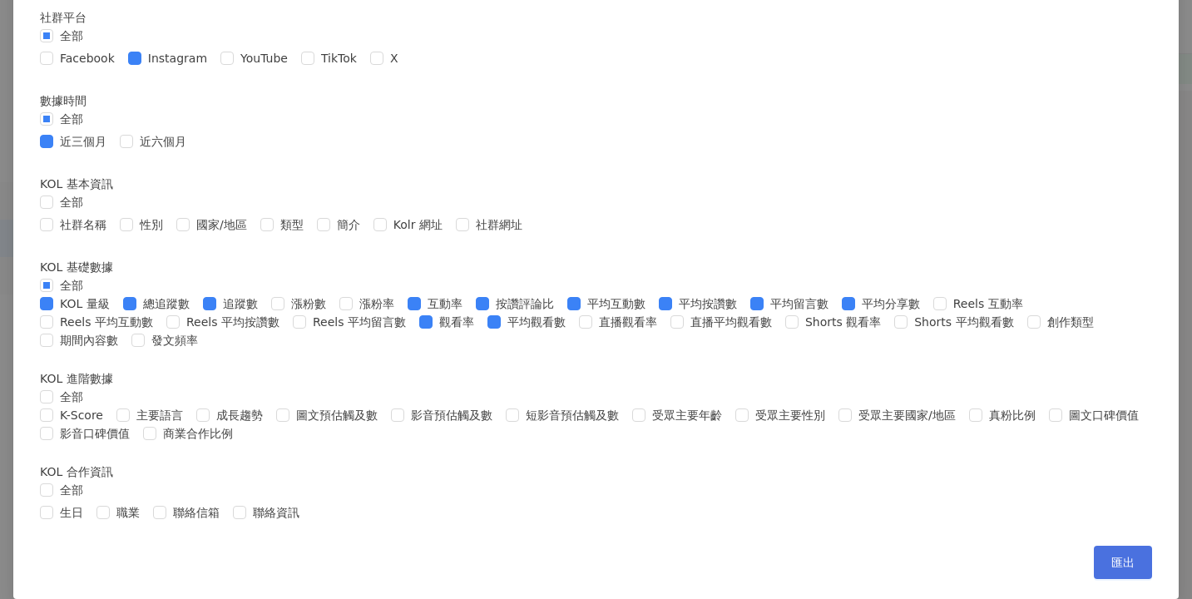
click at [1094, 577] on button "匯出" at bounding box center [1123, 562] width 58 height 33
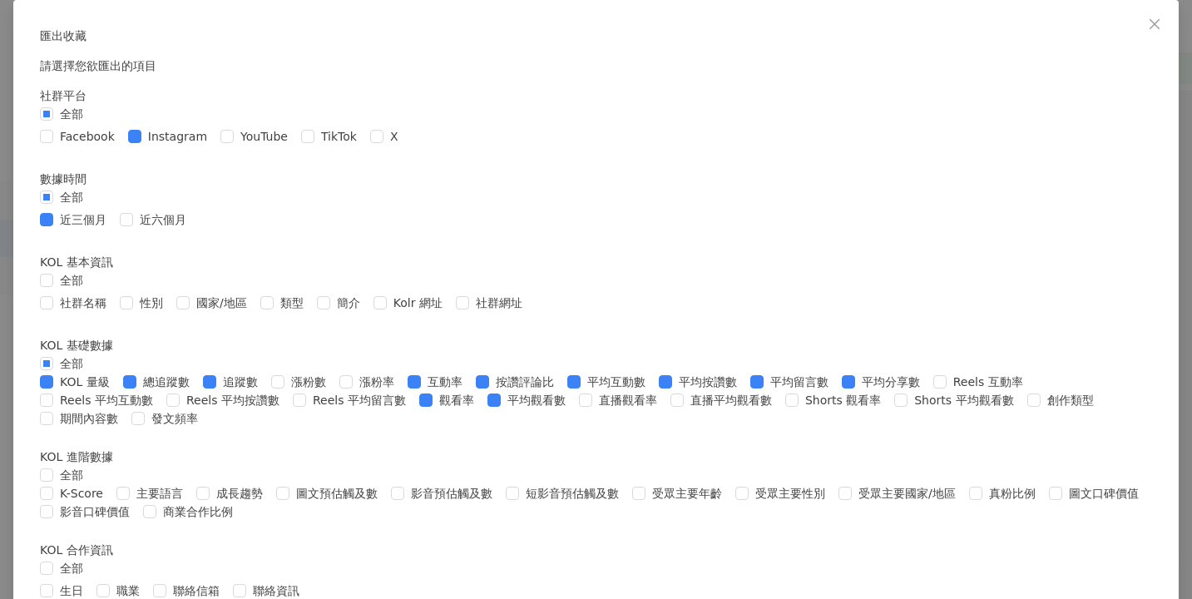
scroll to position [0, 0]
click at [1148, 22] on icon "close" at bounding box center [1154, 23] width 13 height 13
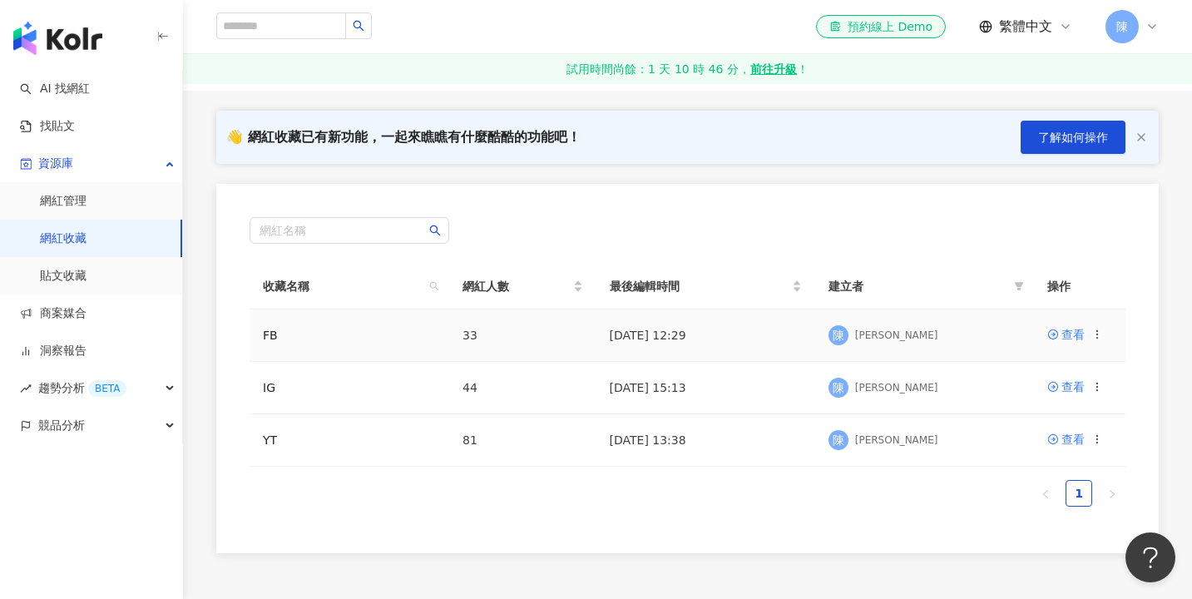
click at [1094, 337] on icon at bounding box center [1097, 335] width 12 height 12
click at [1061, 413] on li "匯出收藏" at bounding box center [1044, 401] width 110 height 36
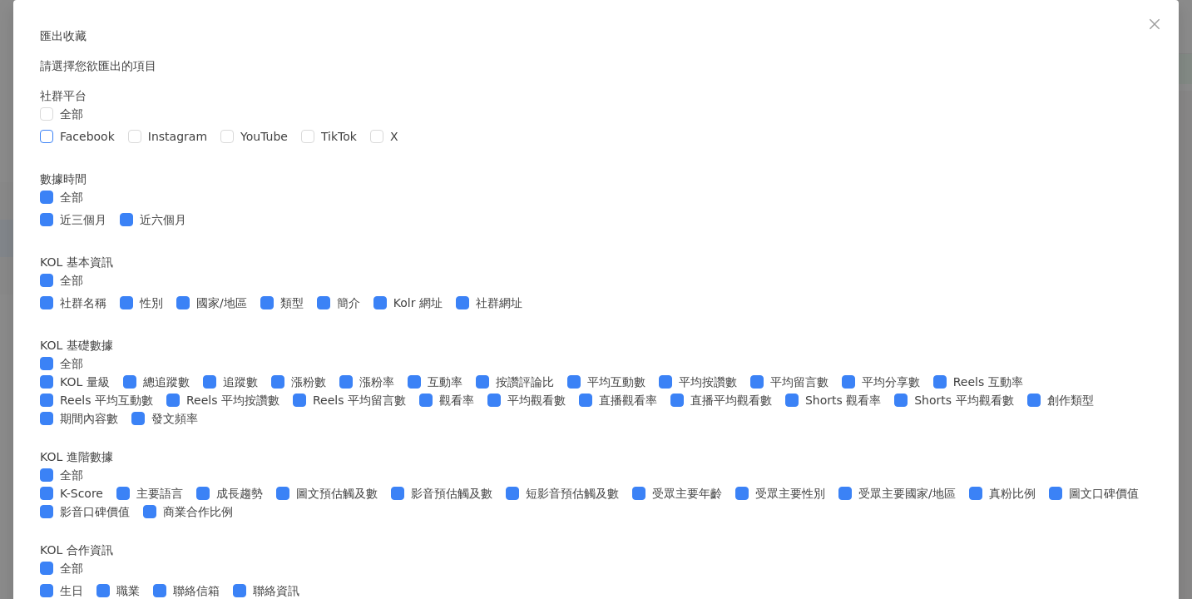
click at [121, 146] on span "Facebook" at bounding box center [87, 136] width 68 height 18
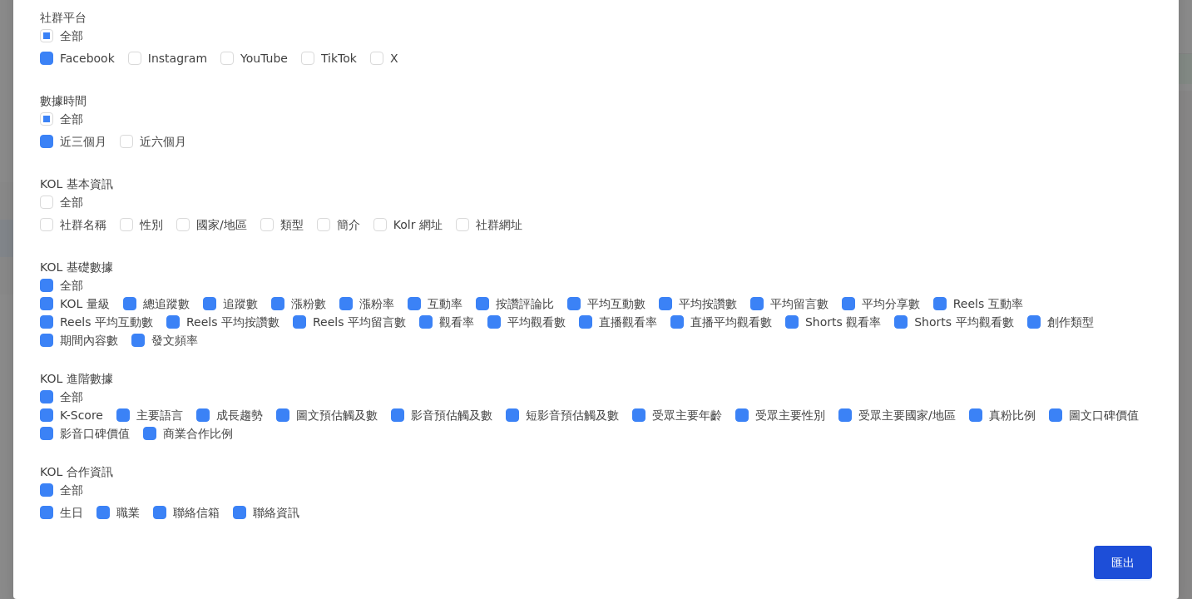
scroll to position [481, 0]
click at [90, 276] on span "全部" at bounding box center [71, 285] width 37 height 18
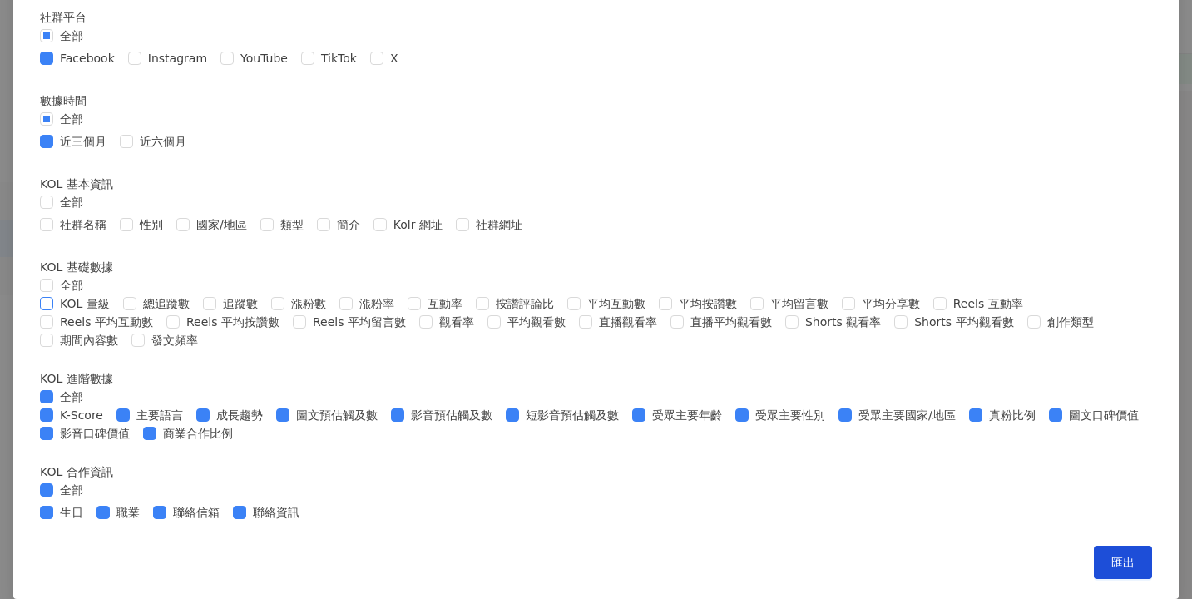
click at [116, 294] on span "KOL 量級" at bounding box center [84, 303] width 63 height 18
click at [136, 297] on span at bounding box center [129, 303] width 13 height 13
click at [265, 294] on span "追蹤數" at bounding box center [240, 303] width 48 height 18
click at [561, 294] on span "按讚評論比" at bounding box center [525, 303] width 72 height 18
click at [861, 294] on div "KOL 量級 總追蹤數 追蹤數 漲粉數 漲粉率 互動率 按讚評論比 平均互動數 平均按讚數 平均留言數 平均分享數 Reels 互動率 Reels 平均互動數…" at bounding box center [596, 321] width 1112 height 55
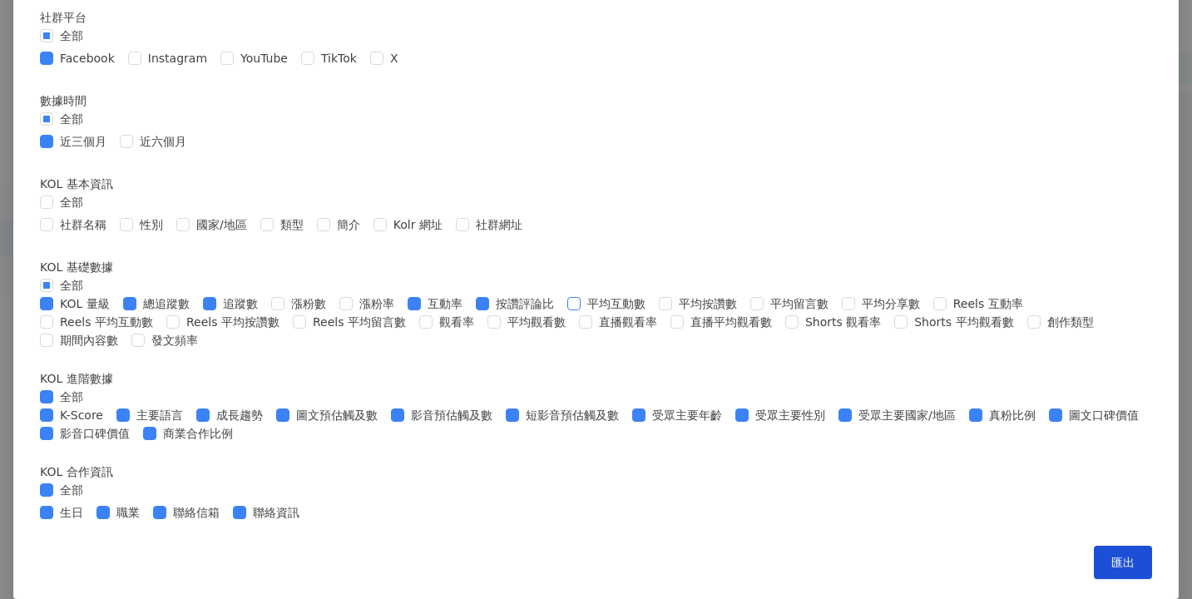
click at [652, 294] on span "平均互動數" at bounding box center [617, 303] width 72 height 18
click at [672, 294] on span "平均按讚數" at bounding box center [708, 303] width 72 height 18
click at [764, 294] on span "平均留言數" at bounding box center [800, 303] width 72 height 18
click at [855, 294] on span "平均分享數" at bounding box center [891, 303] width 72 height 18
click at [439, 313] on span "觀看率" at bounding box center [457, 322] width 48 height 18
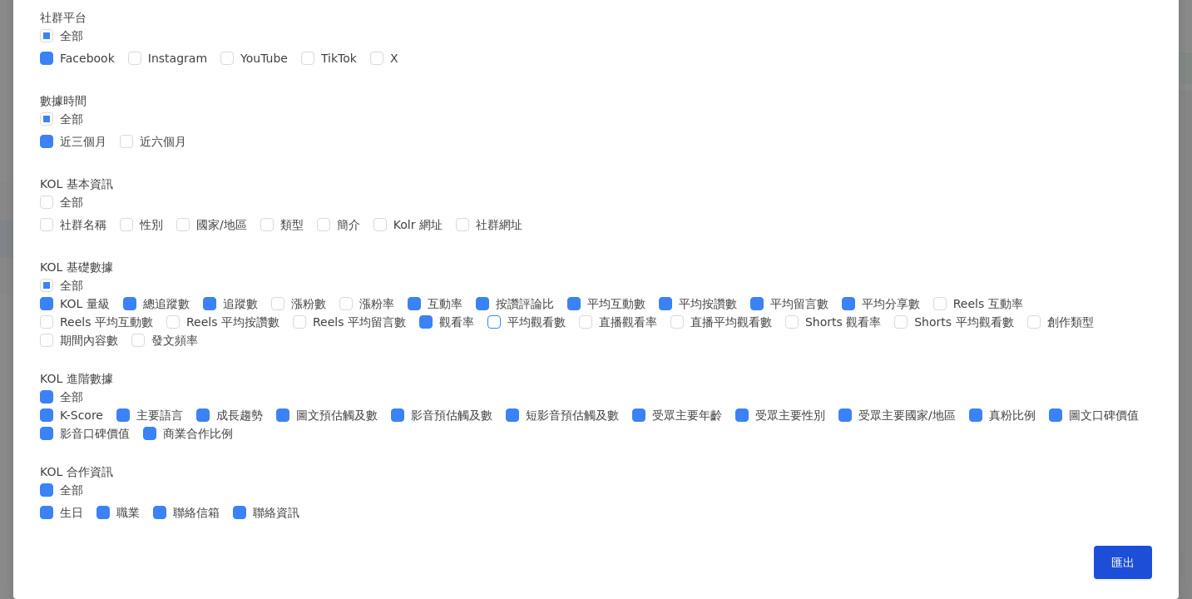
click at [501, 313] on span "平均觀看數" at bounding box center [537, 322] width 72 height 18
click at [90, 406] on span "全部" at bounding box center [71, 397] width 37 height 18
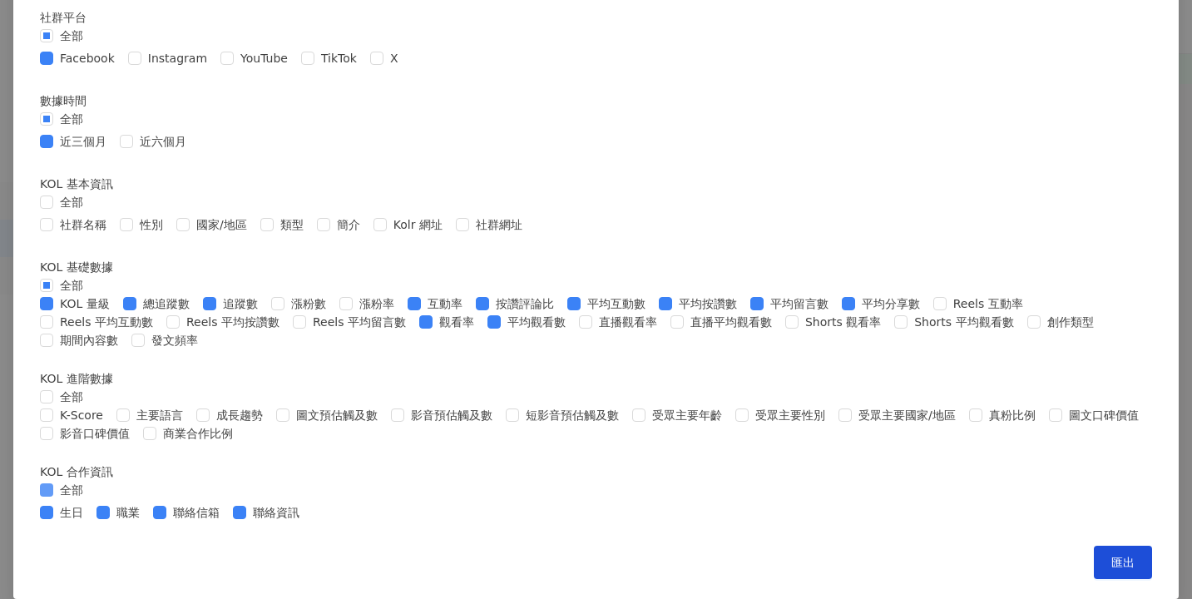
click at [90, 481] on span "全部" at bounding box center [71, 490] width 37 height 18
click at [1111, 569] on span "匯出" at bounding box center [1122, 562] width 23 height 13
click at [376, 388] on div "全部" at bounding box center [596, 397] width 1112 height 18
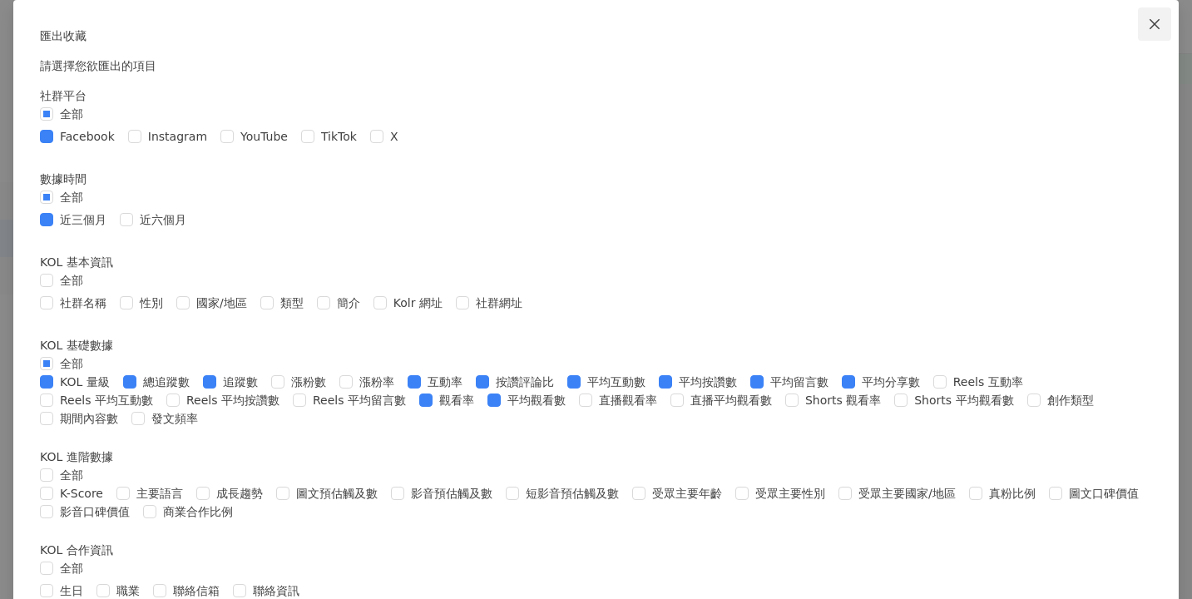
scroll to position [0, 0]
click at [1150, 22] on icon "close" at bounding box center [1155, 23] width 10 height 10
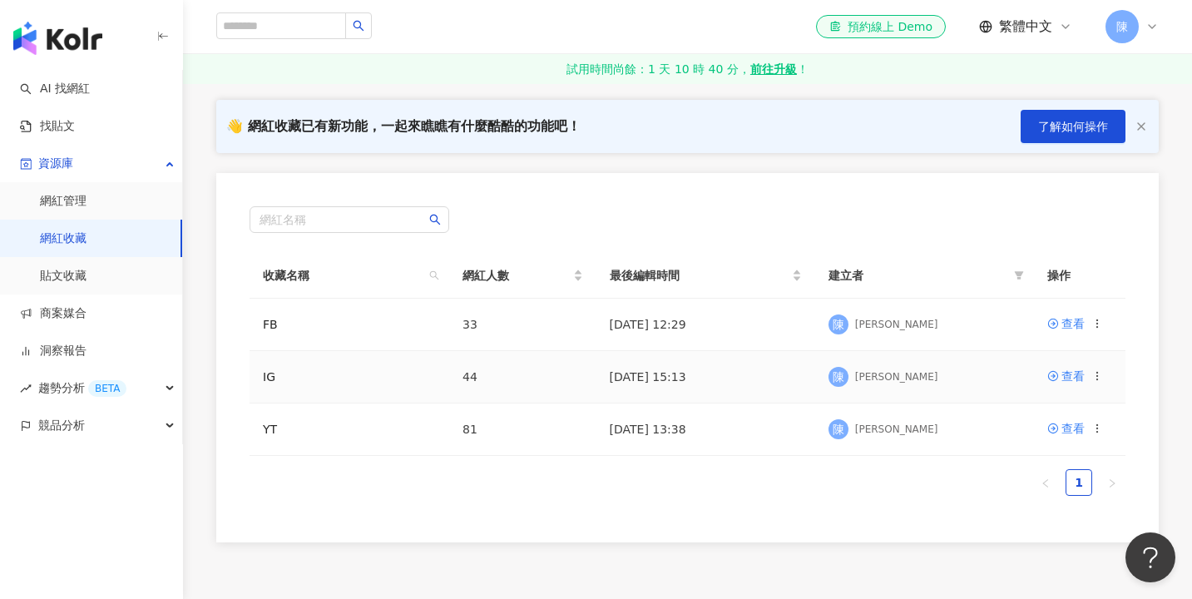
click at [1100, 378] on icon at bounding box center [1097, 376] width 12 height 12
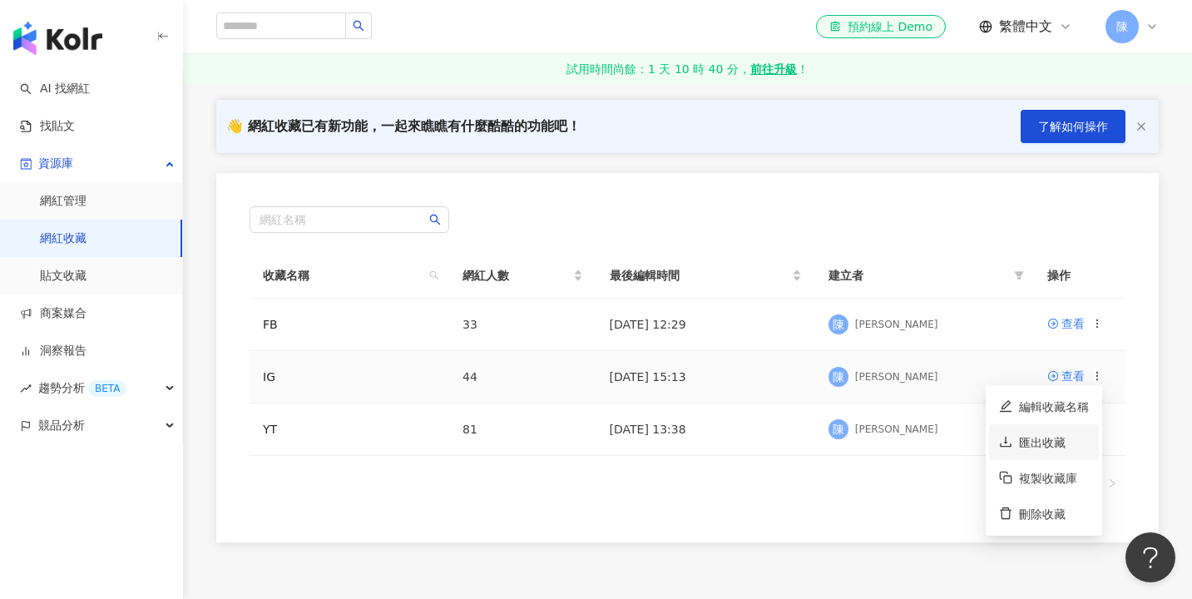
click at [1052, 444] on div "匯出收藏" at bounding box center [1054, 442] width 70 height 18
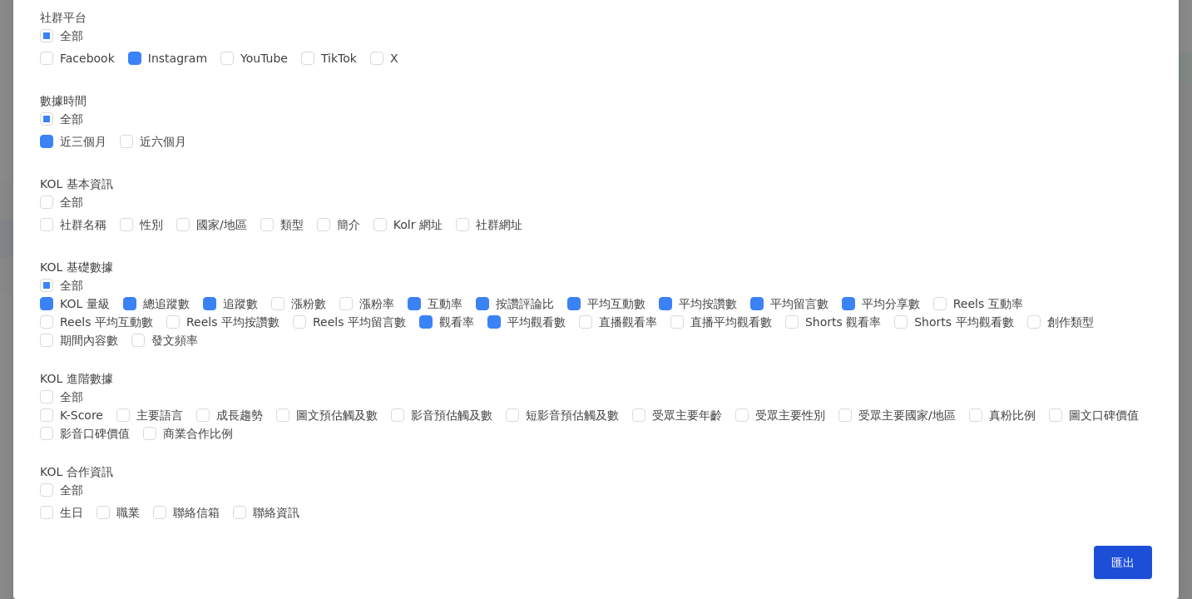
scroll to position [692, 0]
click at [1111, 564] on span "匯出" at bounding box center [1122, 562] width 23 height 13
click at [685, 157] on form "社群平台 全部 Facebook Instagram YouTube TikTok X 數據時間 全部 近三個月 近六個月 KOL 基本資訊 全部 社群名稱 …" at bounding box center [596, 266] width 1112 height 517
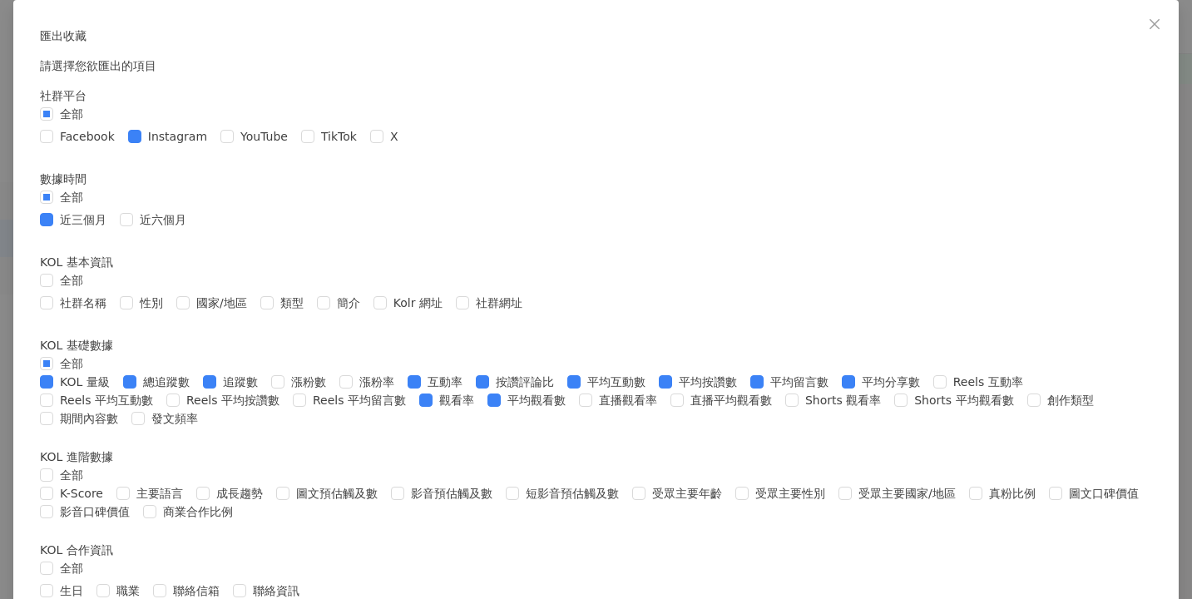
scroll to position [82, 0]
